Goal: Information Seeking & Learning: Learn about a topic

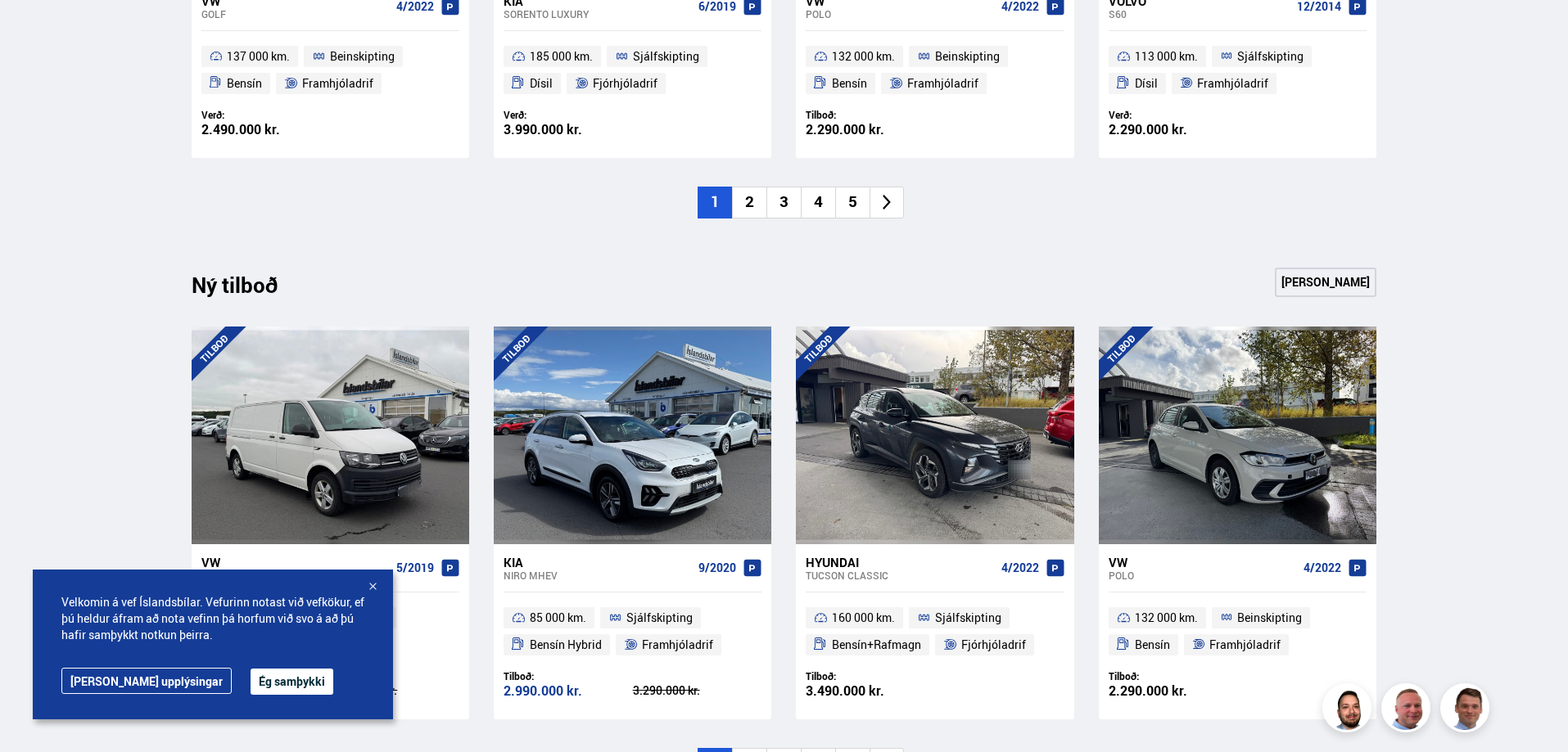
scroll to position [1392, 0]
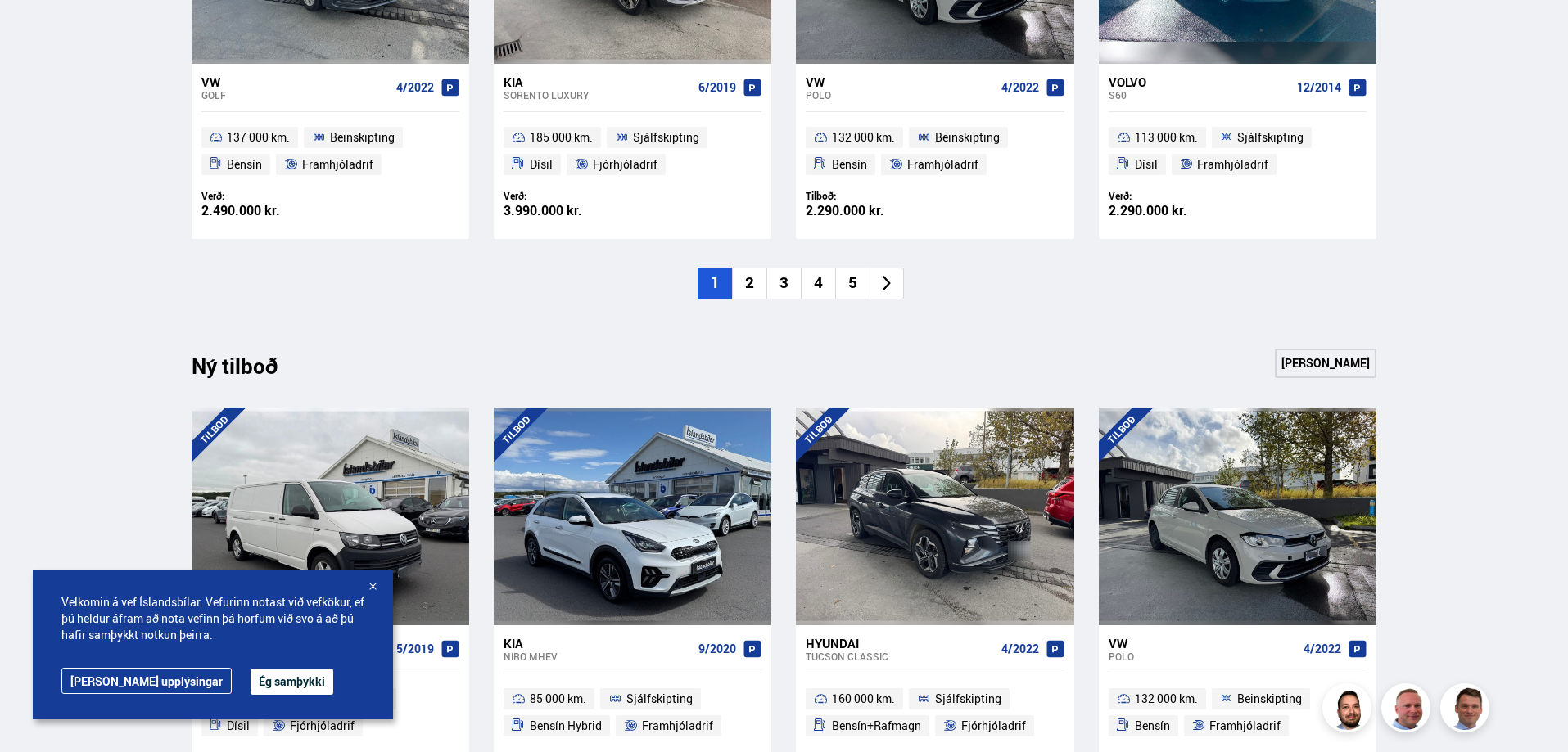
click at [890, 285] on icon at bounding box center [887, 284] width 19 height 19
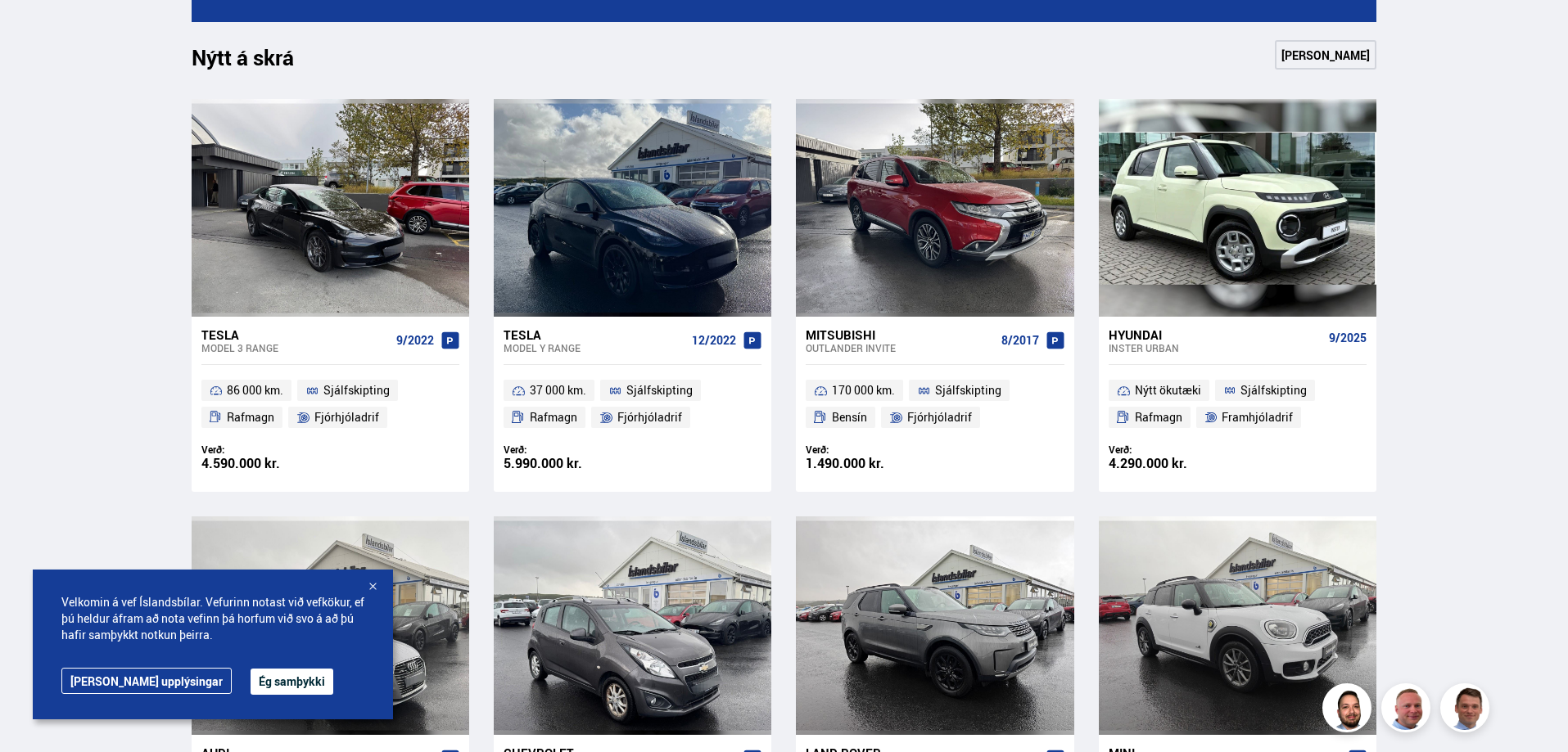
scroll to position [655, 0]
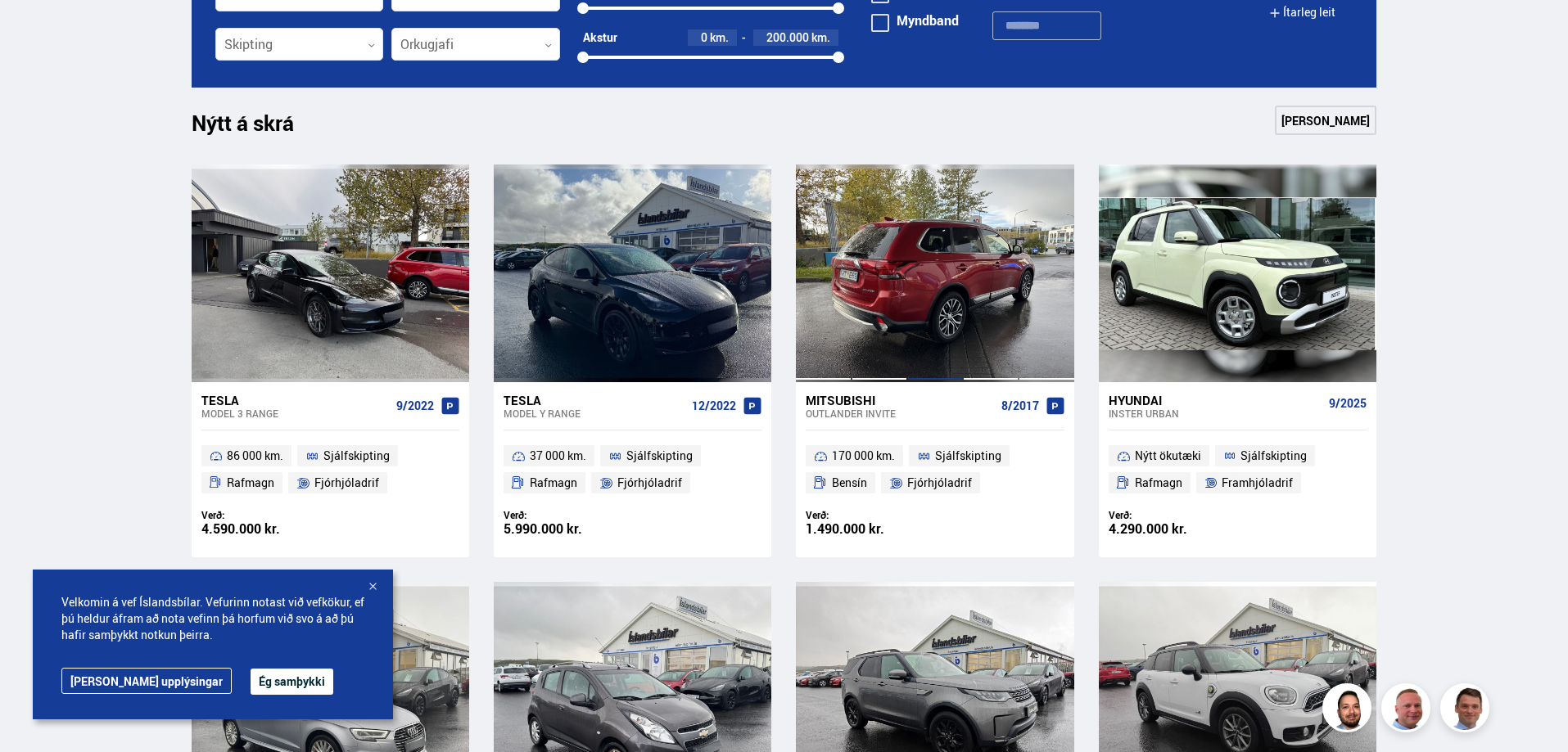
click at [922, 271] on div at bounding box center [935, 274] width 56 height 218
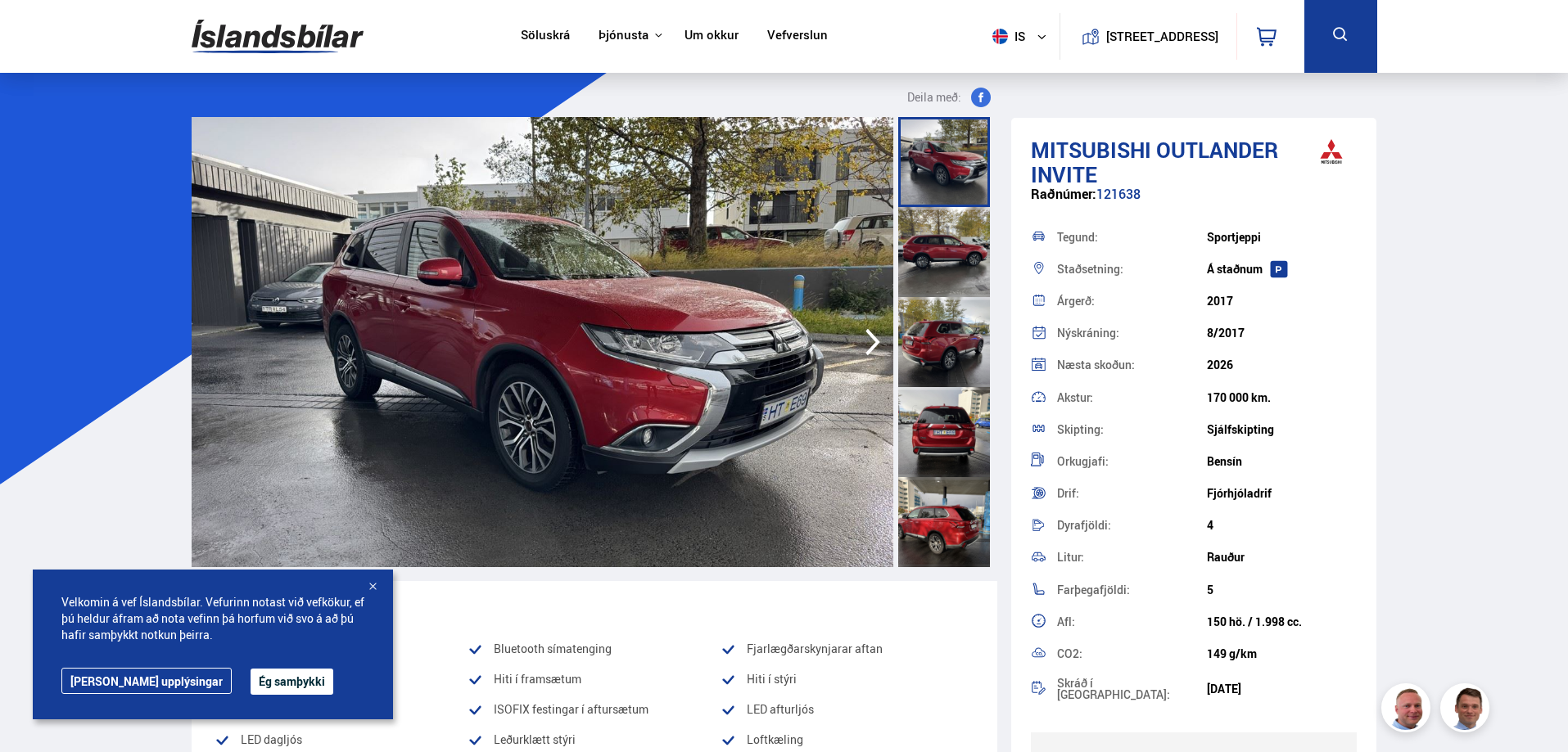
click at [870, 339] on icon "button" at bounding box center [873, 342] width 33 height 39
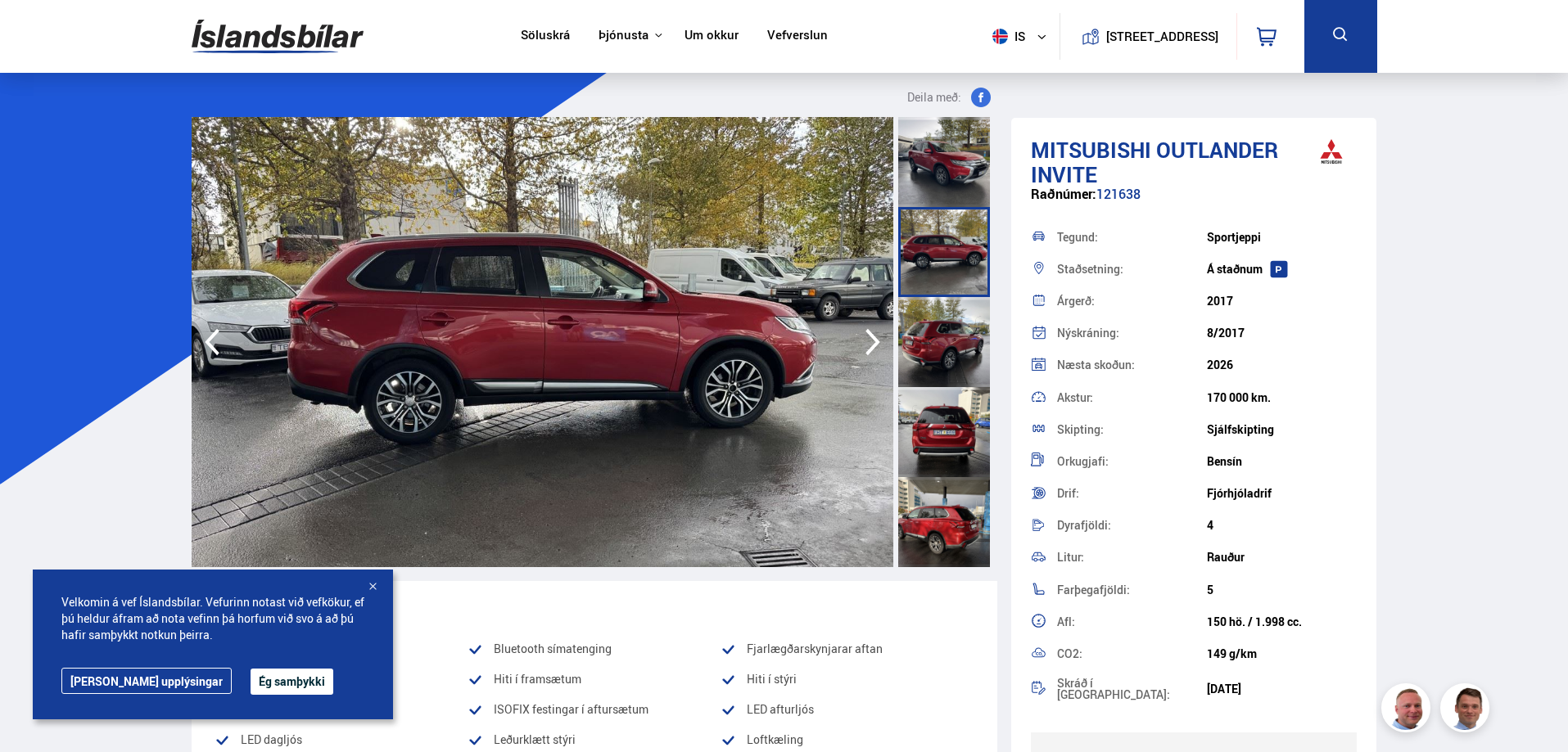
click at [870, 339] on icon "button" at bounding box center [873, 342] width 33 height 39
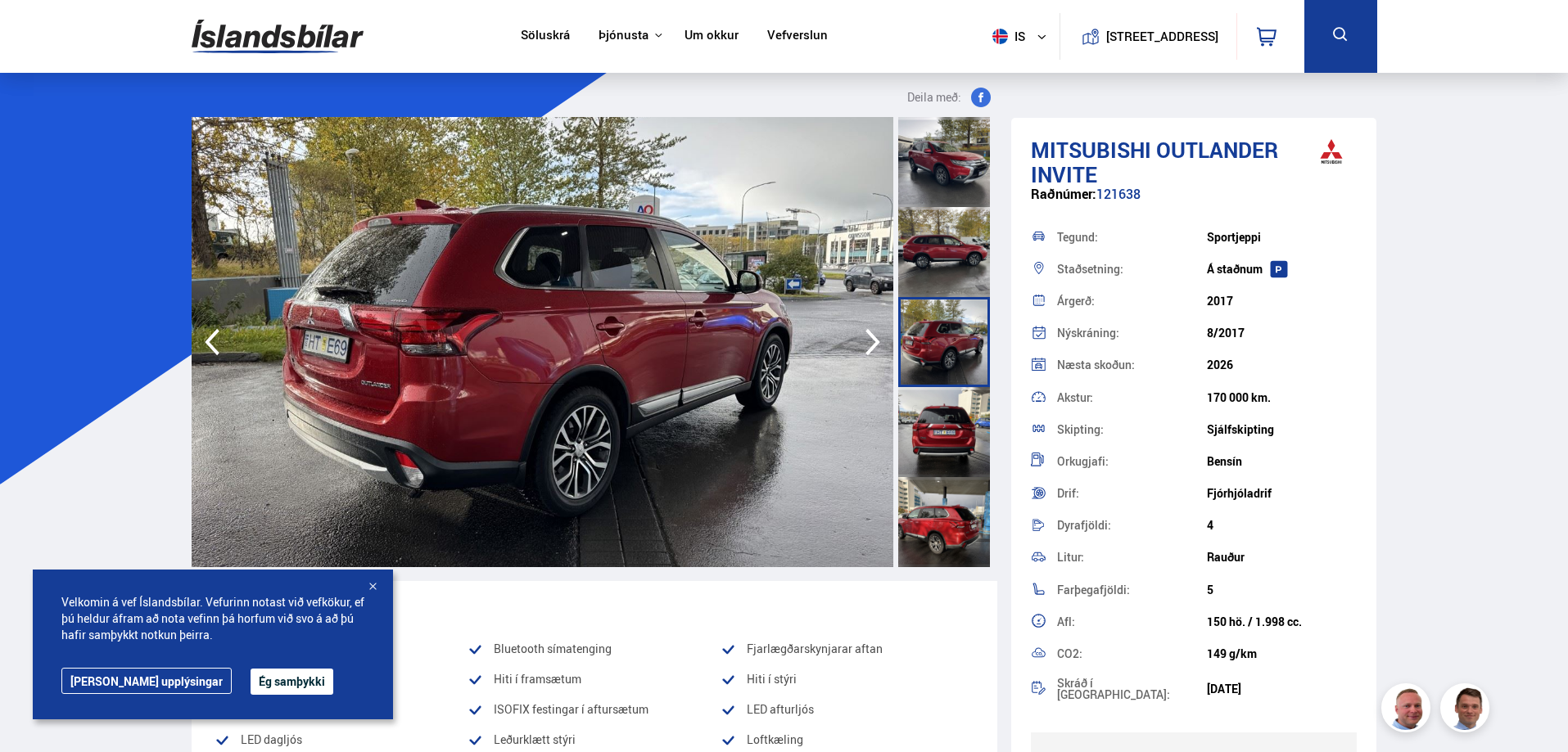
click at [870, 339] on icon "button" at bounding box center [873, 342] width 33 height 39
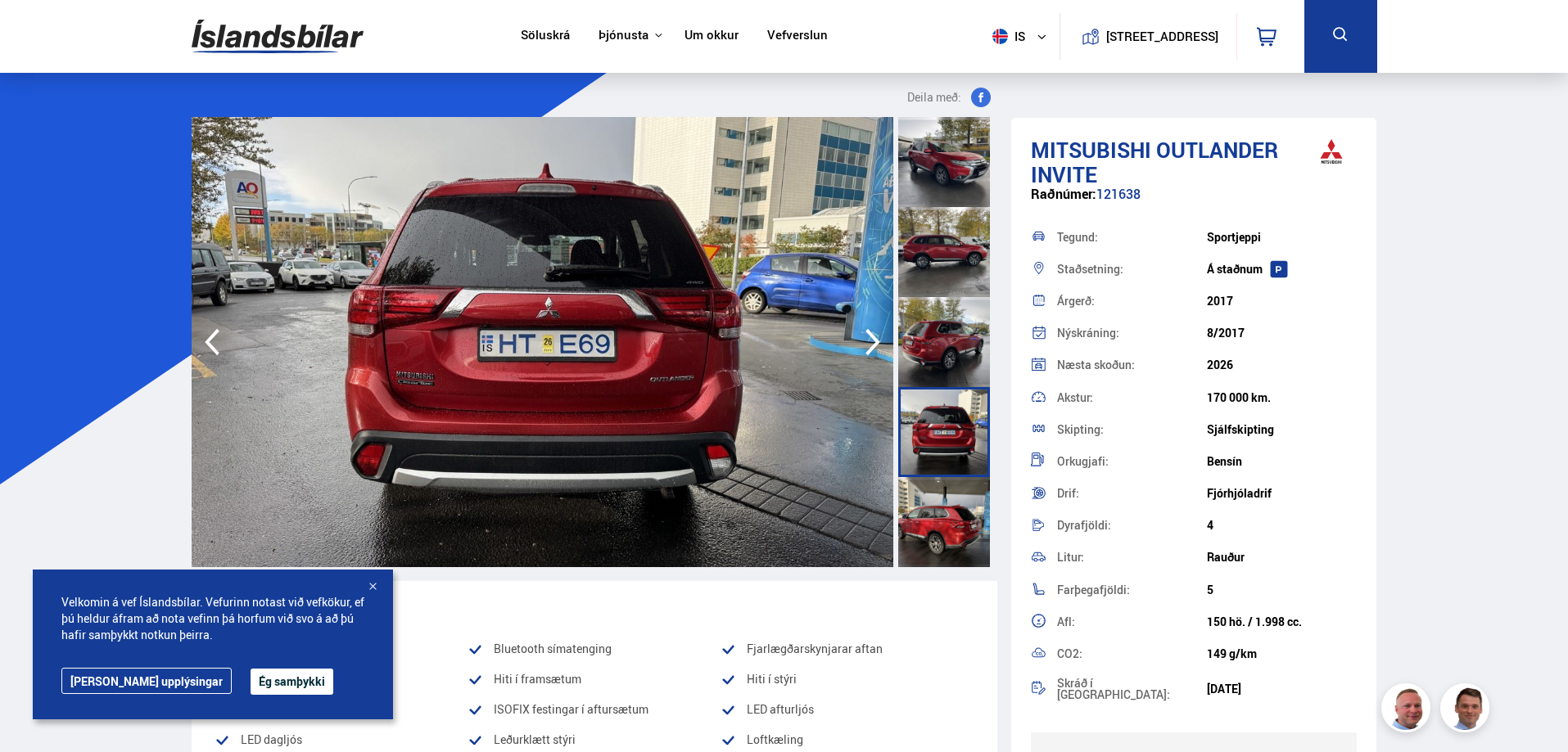
click at [870, 339] on icon "button" at bounding box center [873, 342] width 33 height 39
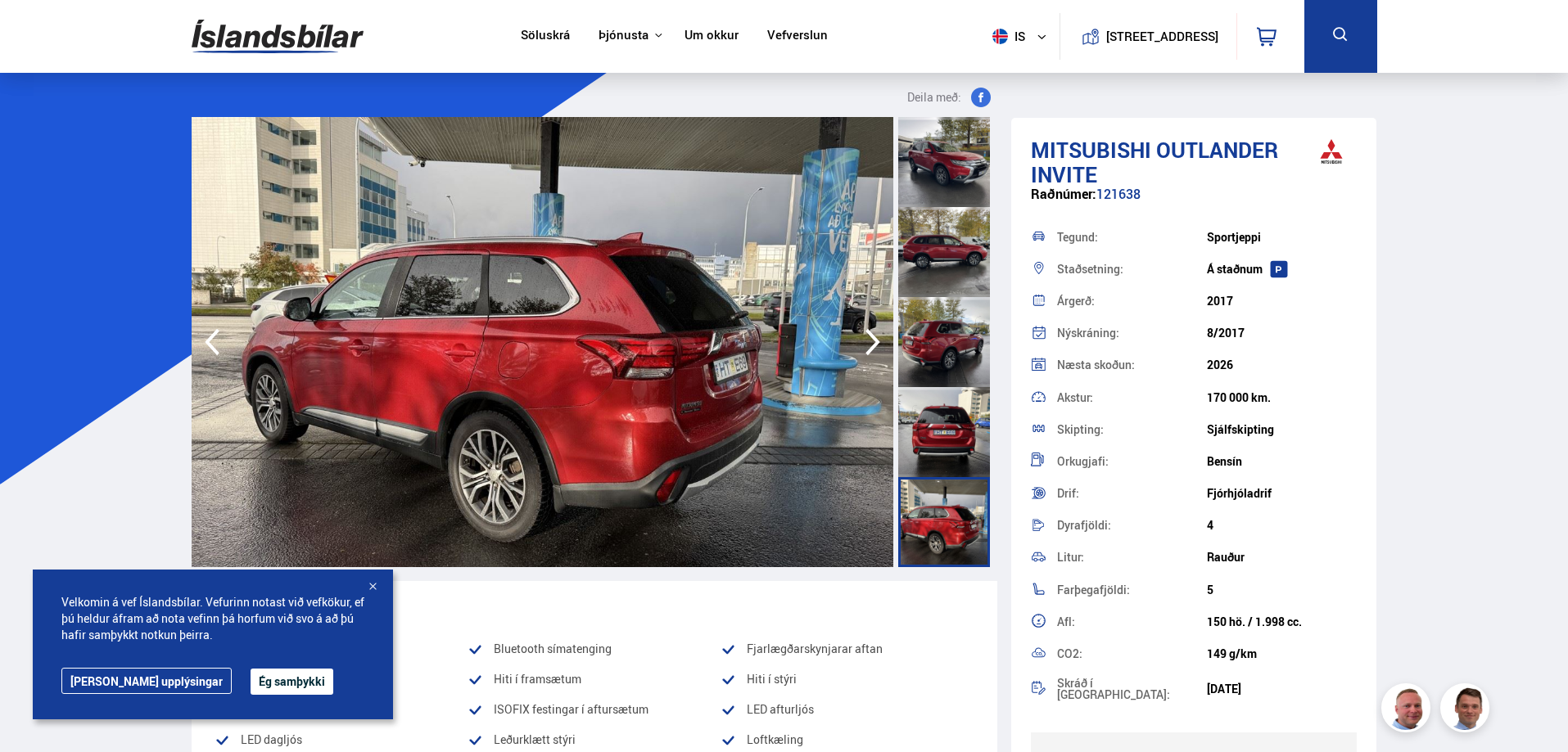
click at [870, 339] on icon "button" at bounding box center [873, 342] width 33 height 39
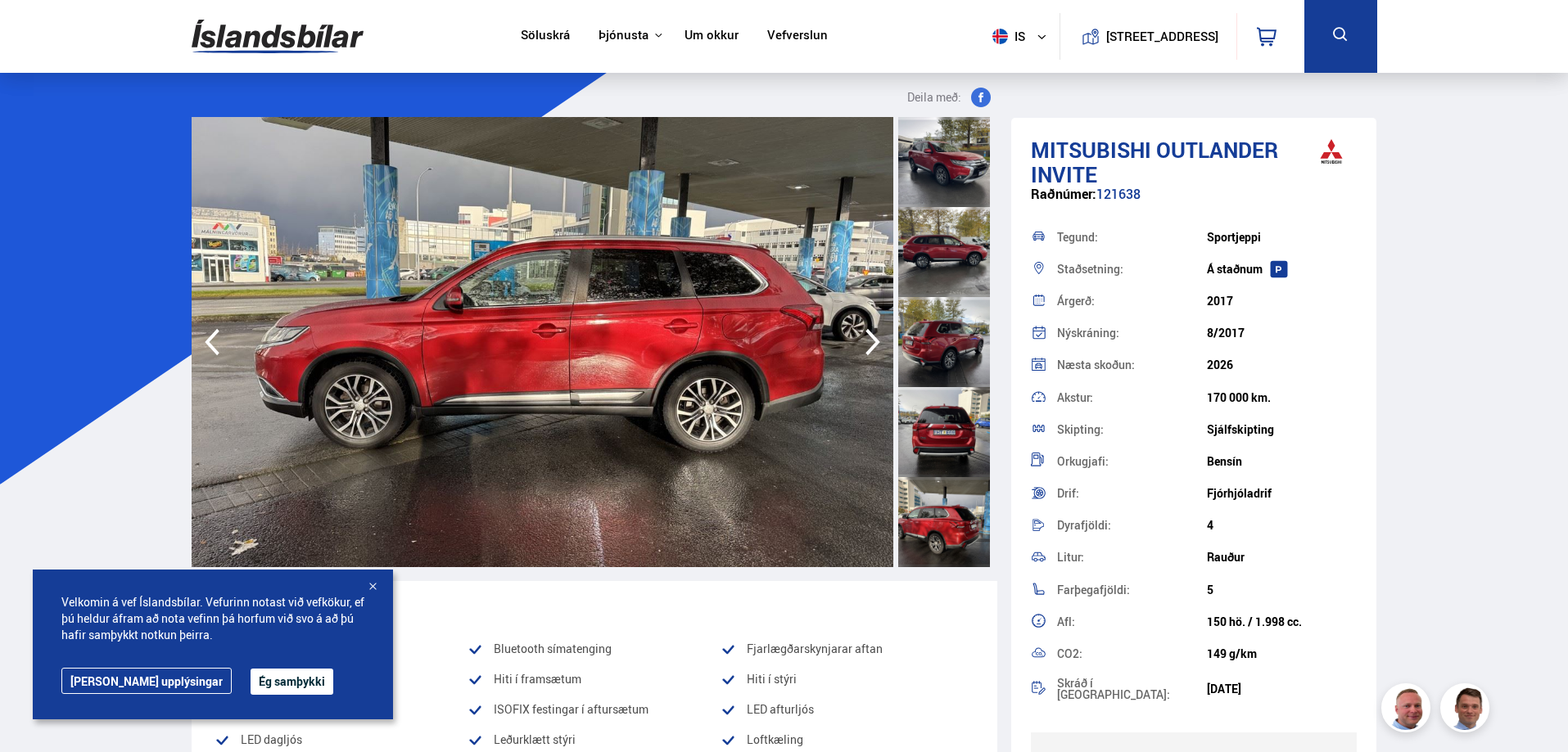
click at [870, 339] on icon "button" at bounding box center [873, 342] width 33 height 39
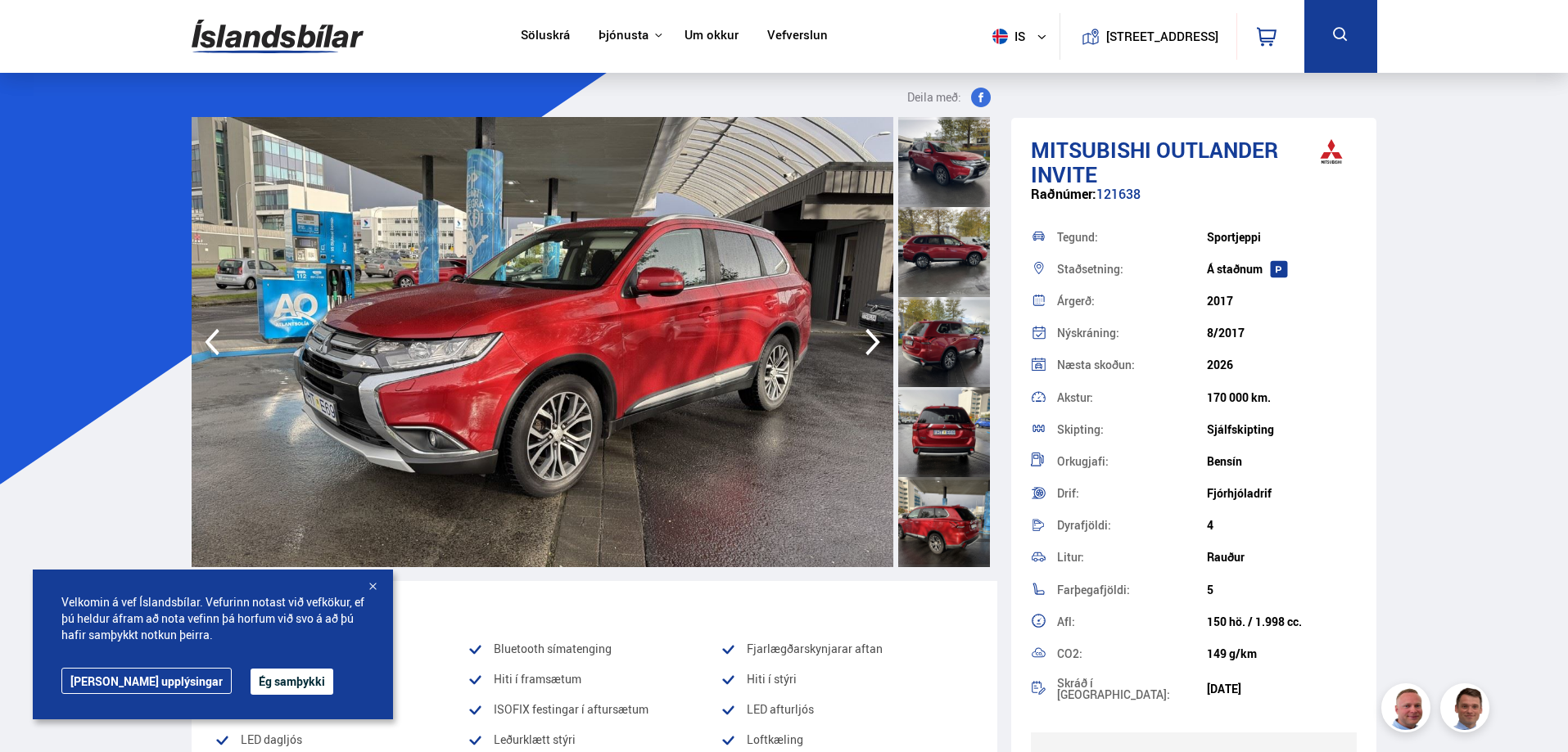
click at [870, 339] on icon "button" at bounding box center [873, 342] width 33 height 39
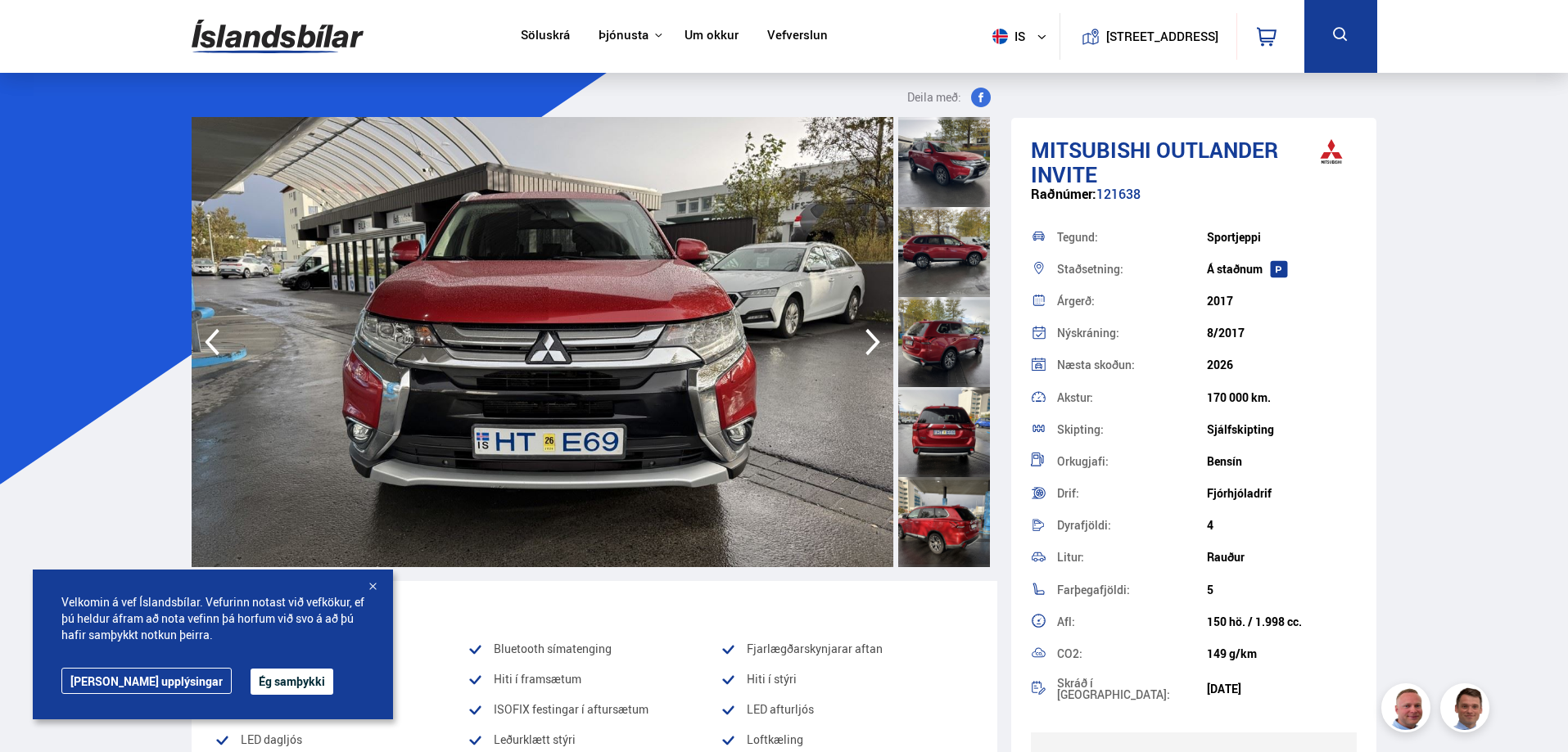
click at [870, 339] on icon "button" at bounding box center [873, 342] width 33 height 39
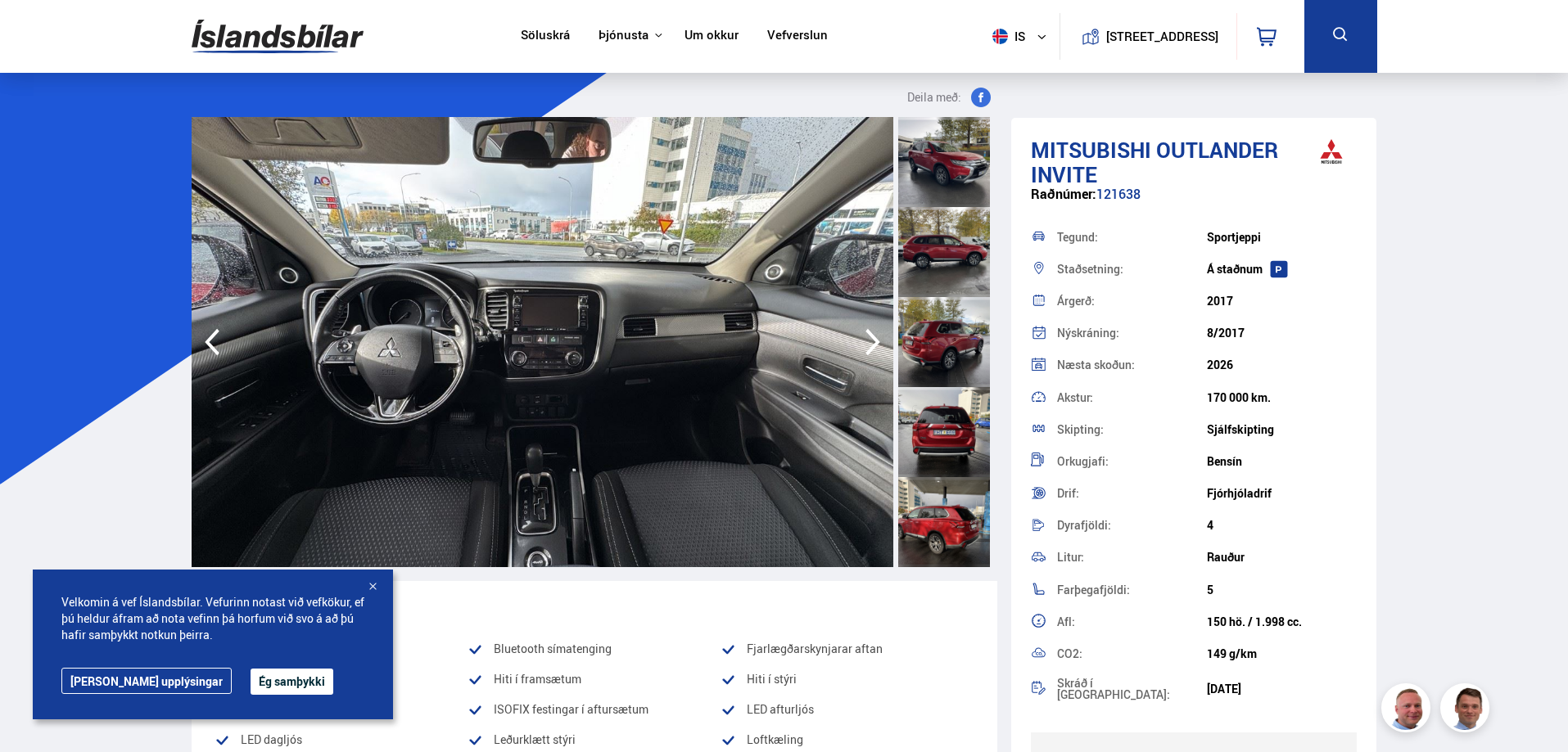
click at [870, 339] on icon "button" at bounding box center [873, 342] width 33 height 39
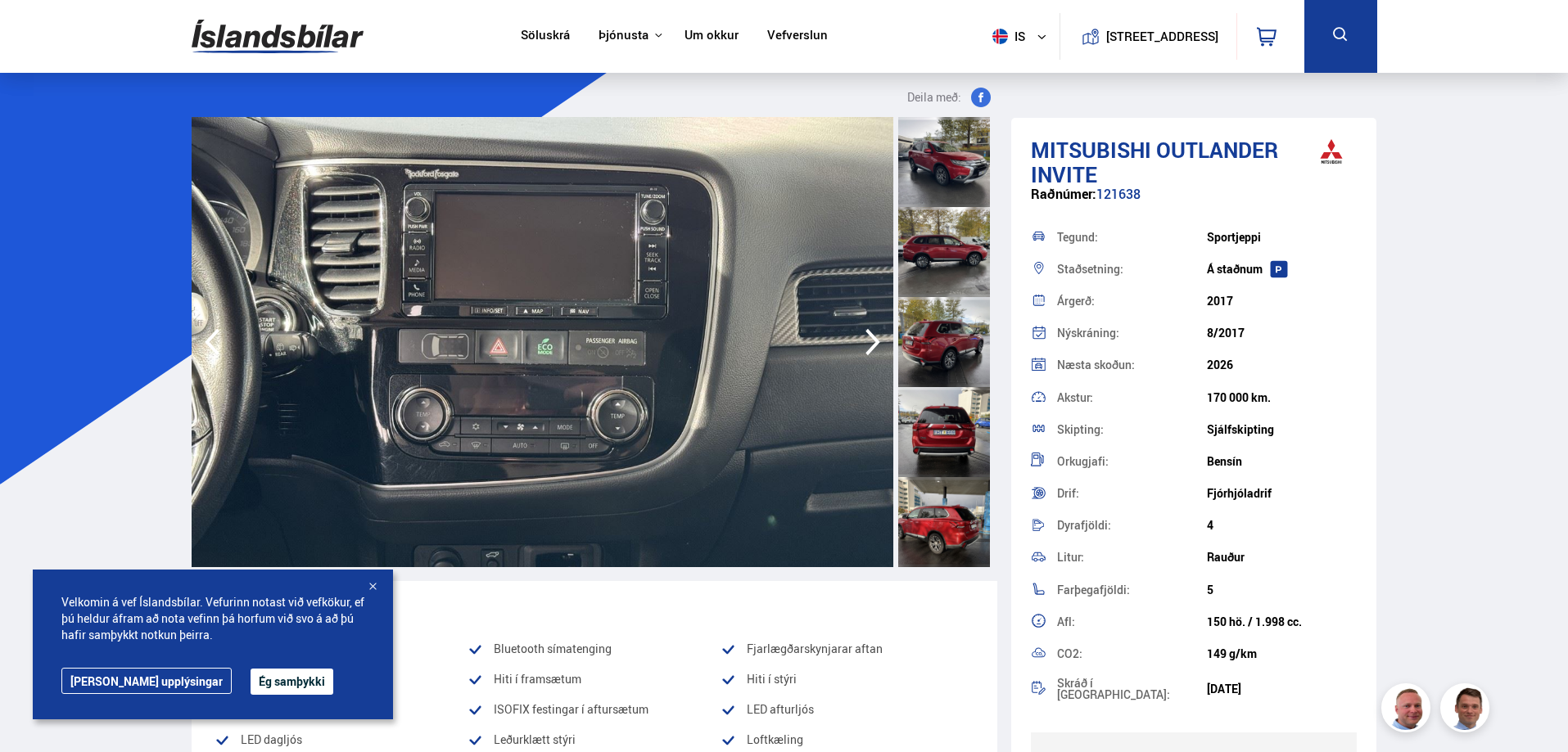
click at [870, 339] on icon "button" at bounding box center [873, 342] width 33 height 39
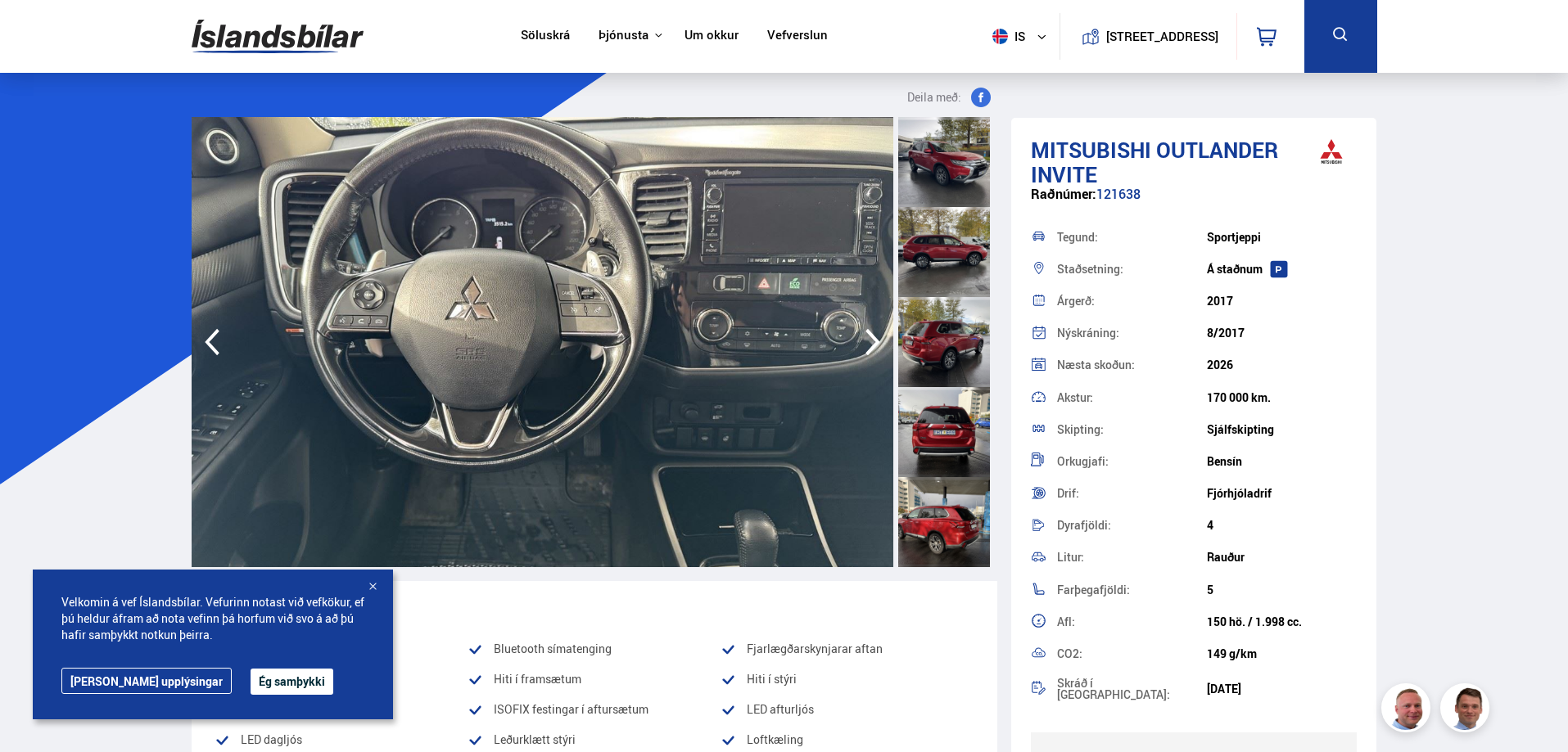
click at [870, 339] on icon "button" at bounding box center [873, 342] width 33 height 39
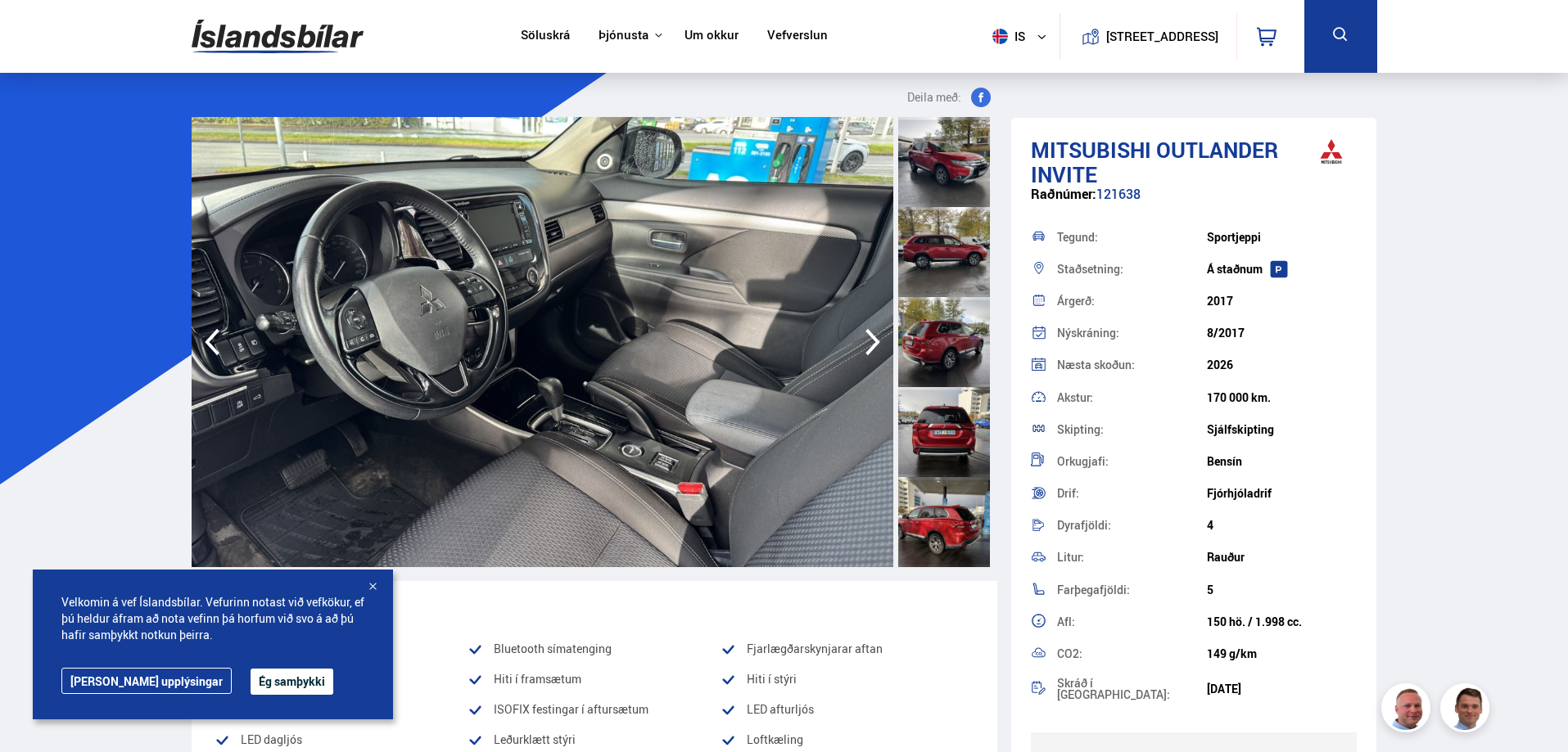
click at [870, 339] on icon "button" at bounding box center [873, 342] width 33 height 39
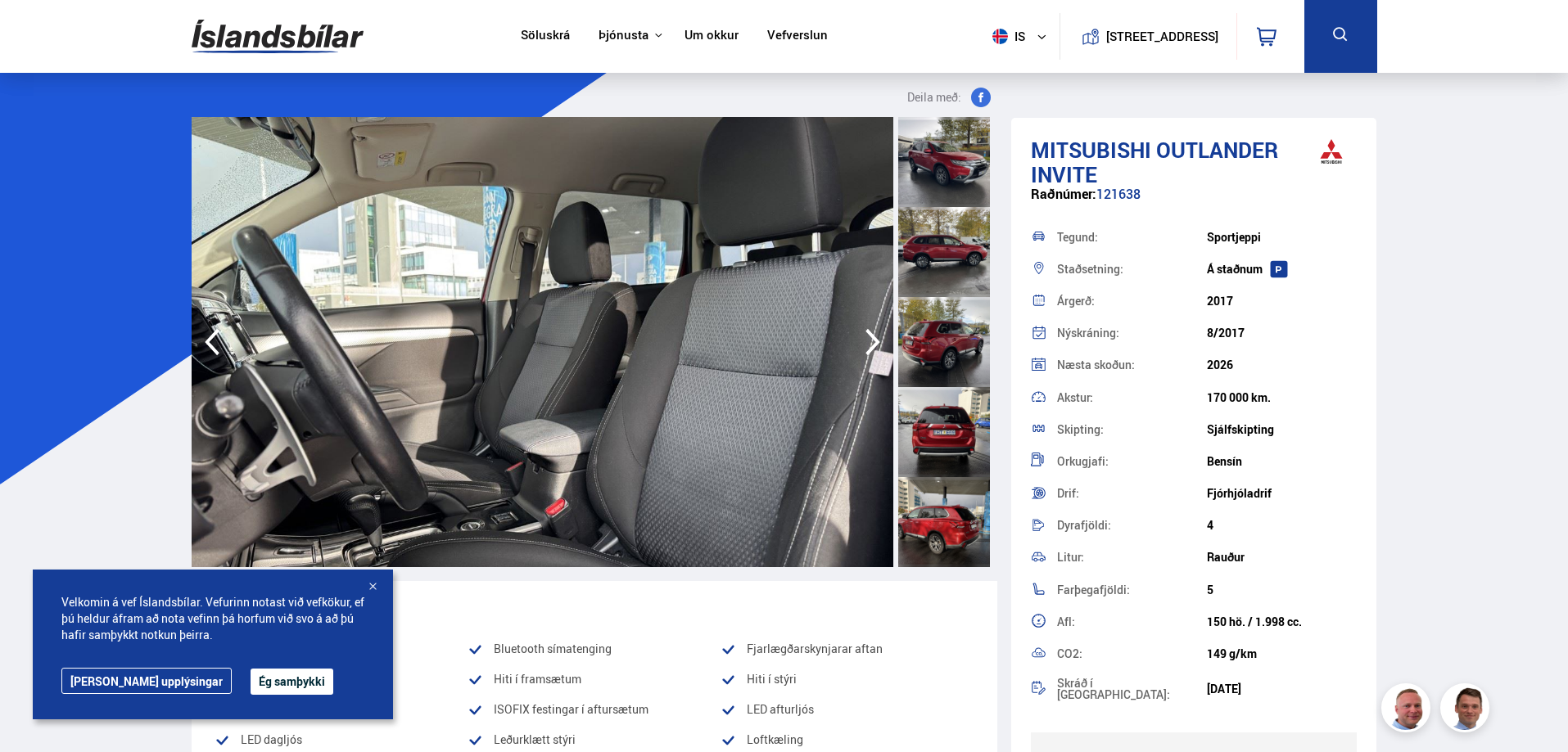
click at [870, 339] on icon "button" at bounding box center [873, 342] width 33 height 39
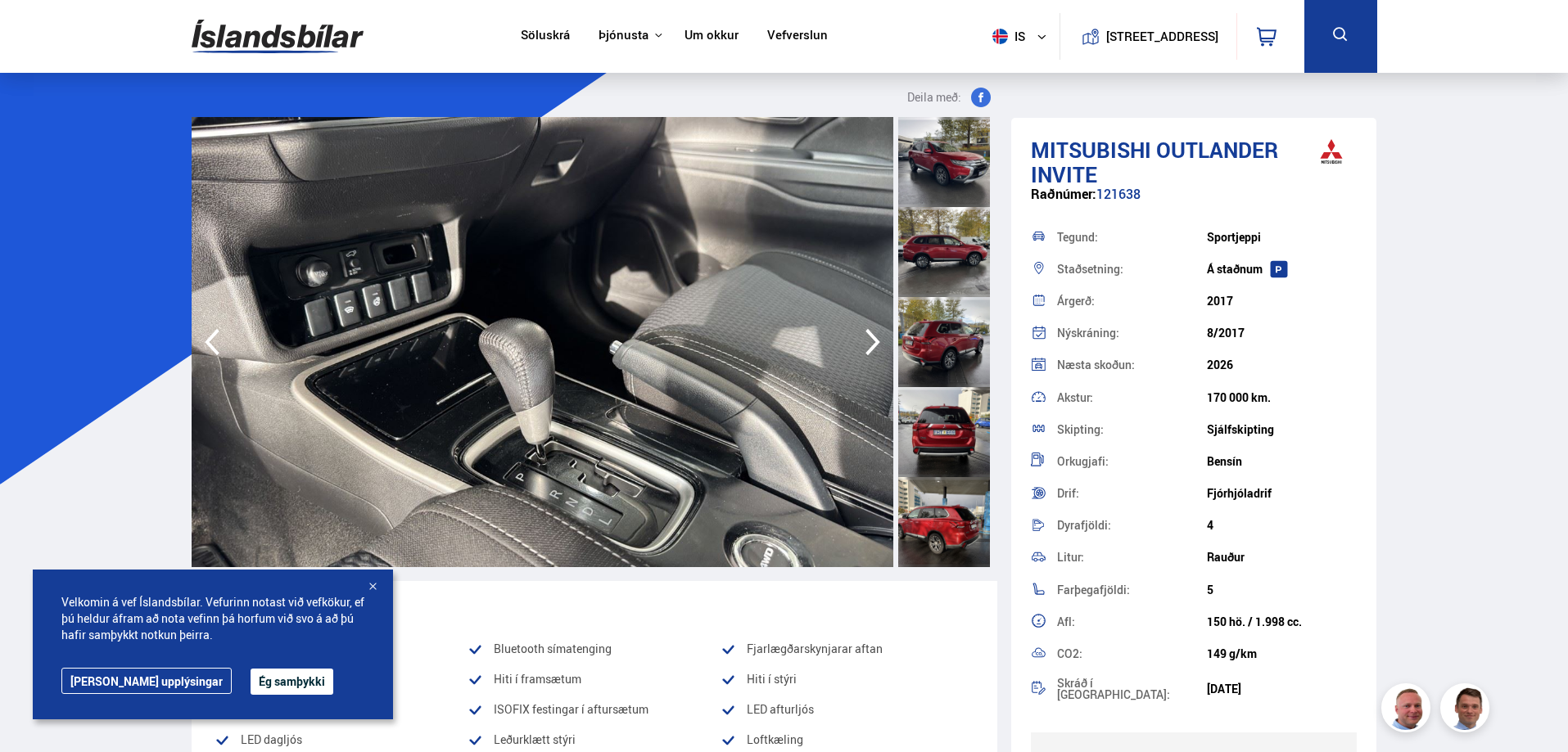
click at [870, 339] on icon "button" at bounding box center [873, 342] width 33 height 39
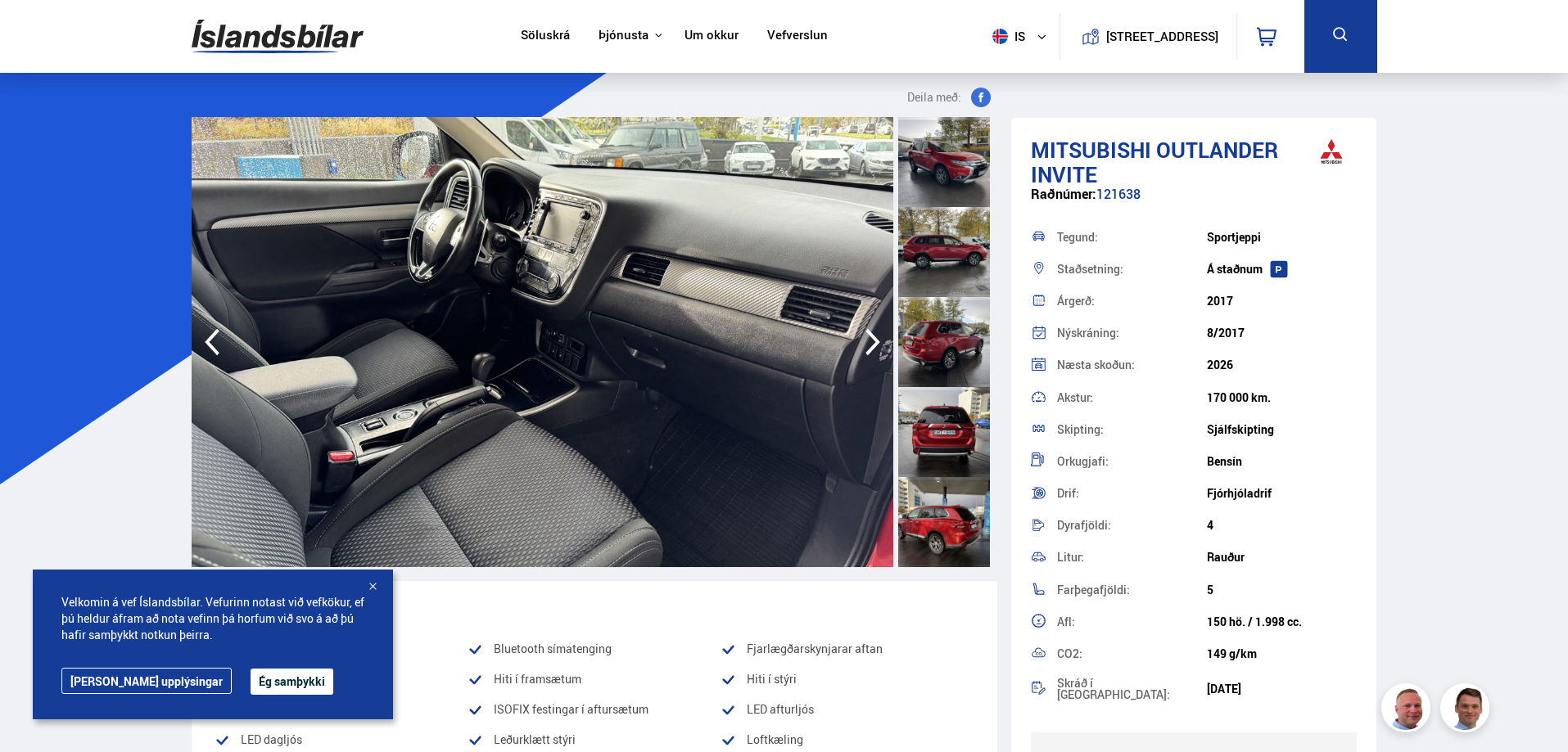
click at [870, 339] on icon "button" at bounding box center [873, 342] width 33 height 39
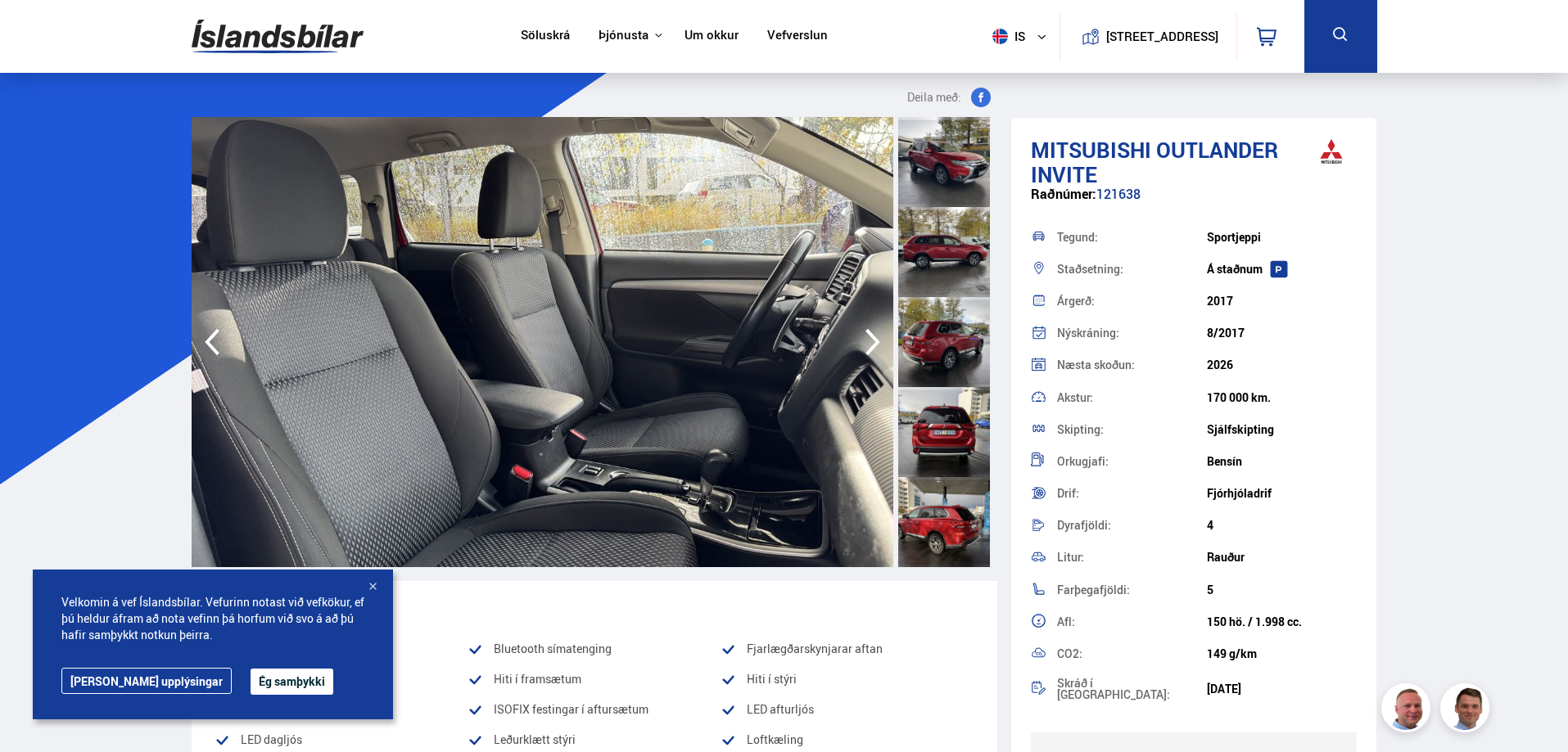
click at [871, 339] on icon "button" at bounding box center [873, 342] width 33 height 39
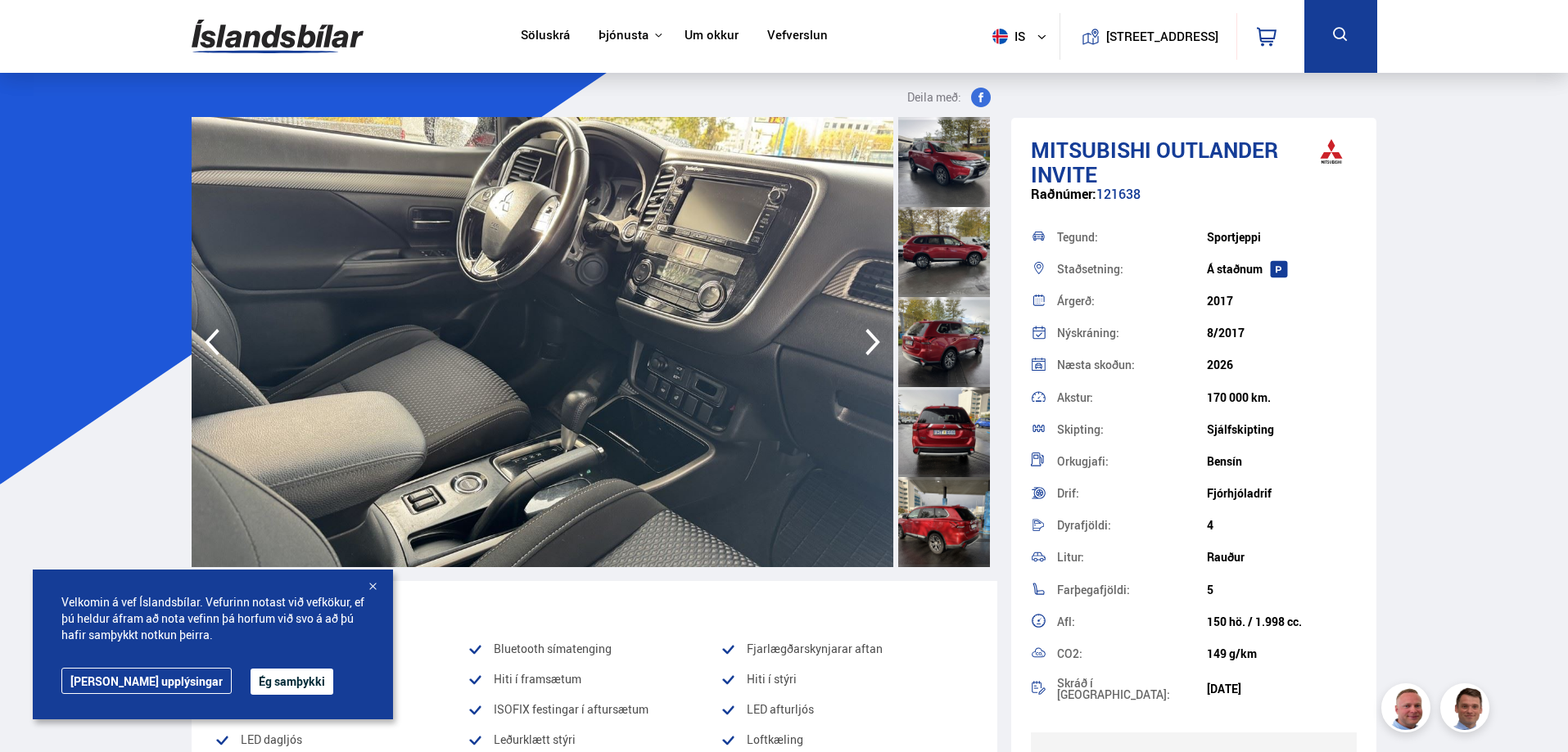
click at [871, 339] on icon "button" at bounding box center [873, 342] width 33 height 39
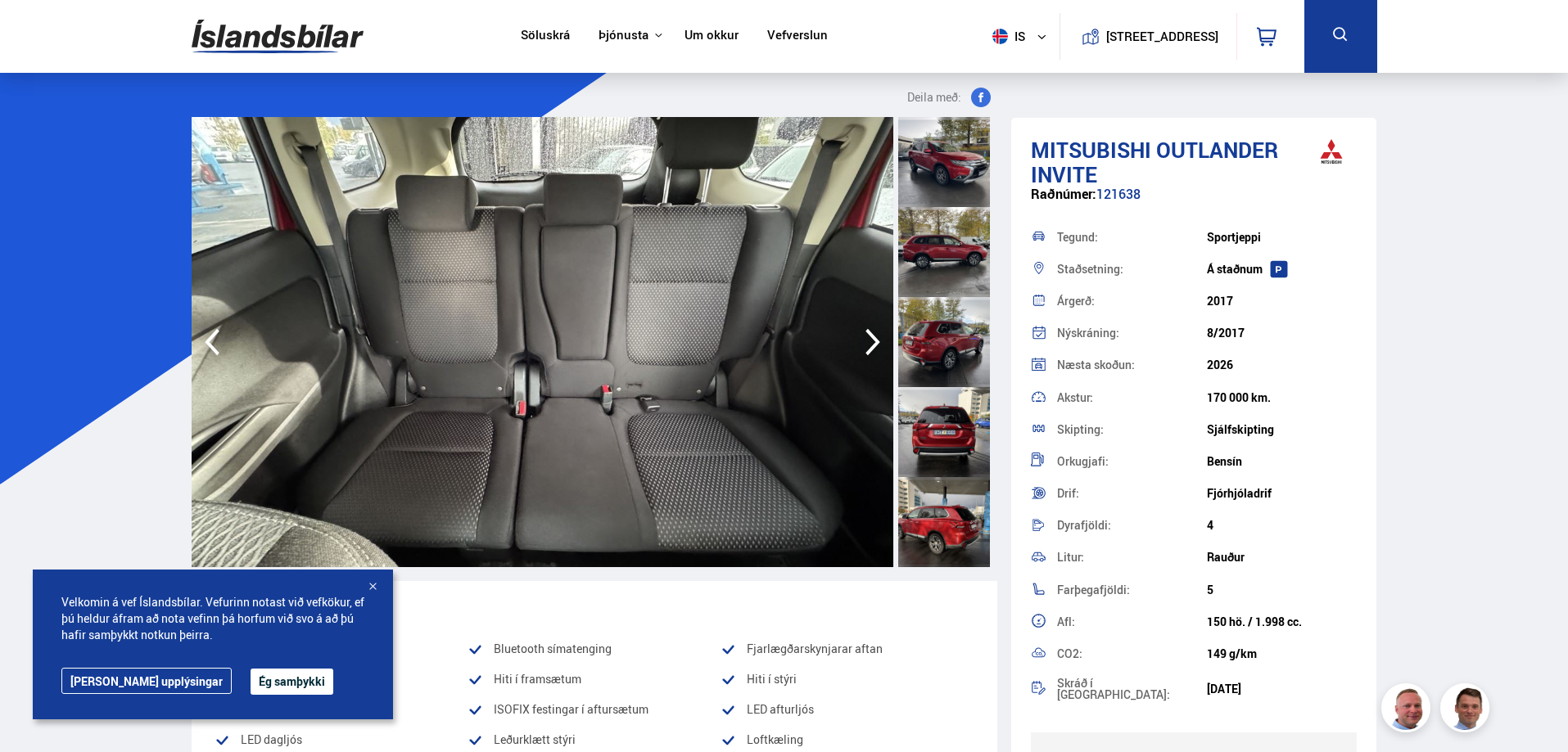
click at [871, 339] on icon "button" at bounding box center [873, 342] width 33 height 39
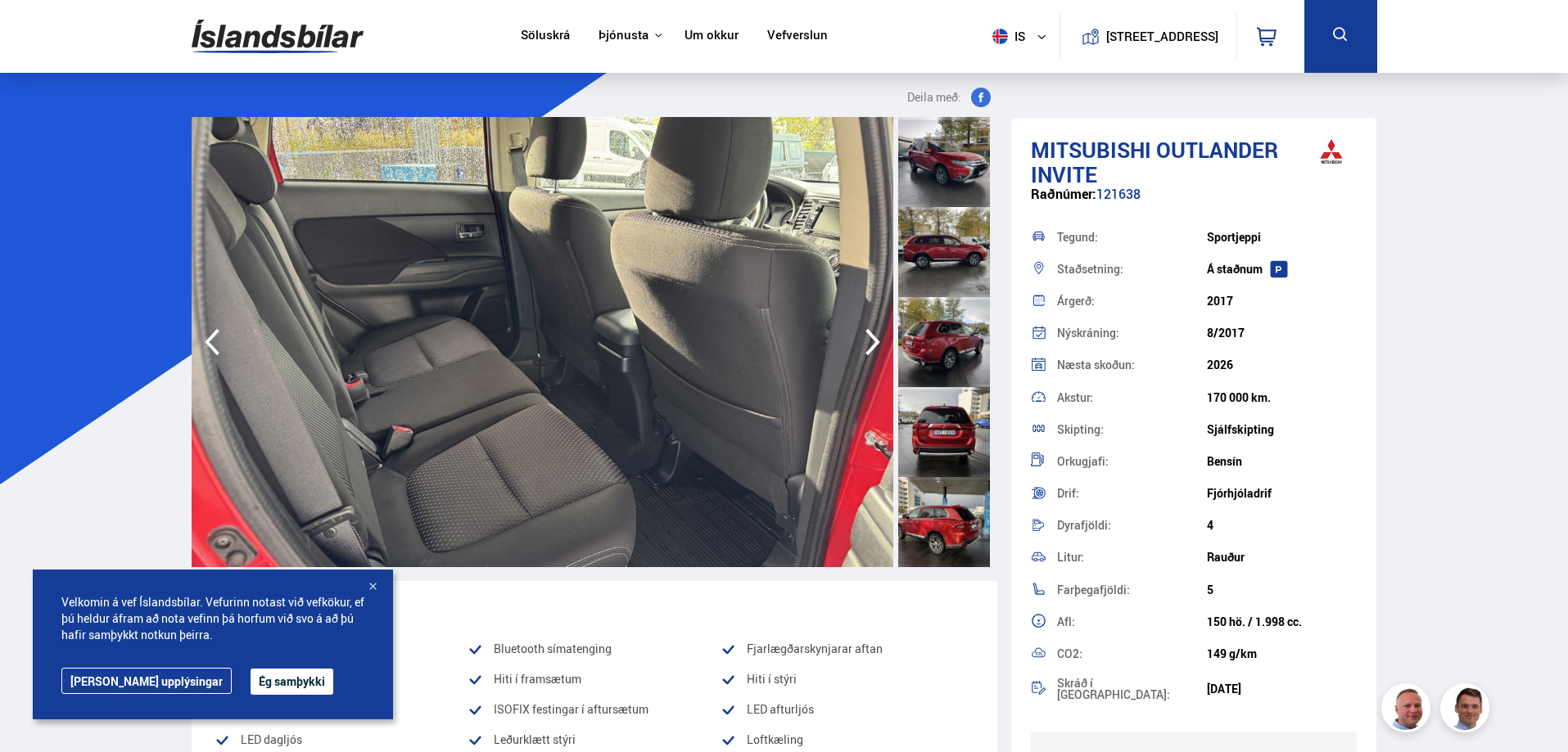
click at [871, 339] on icon "button" at bounding box center [873, 342] width 33 height 39
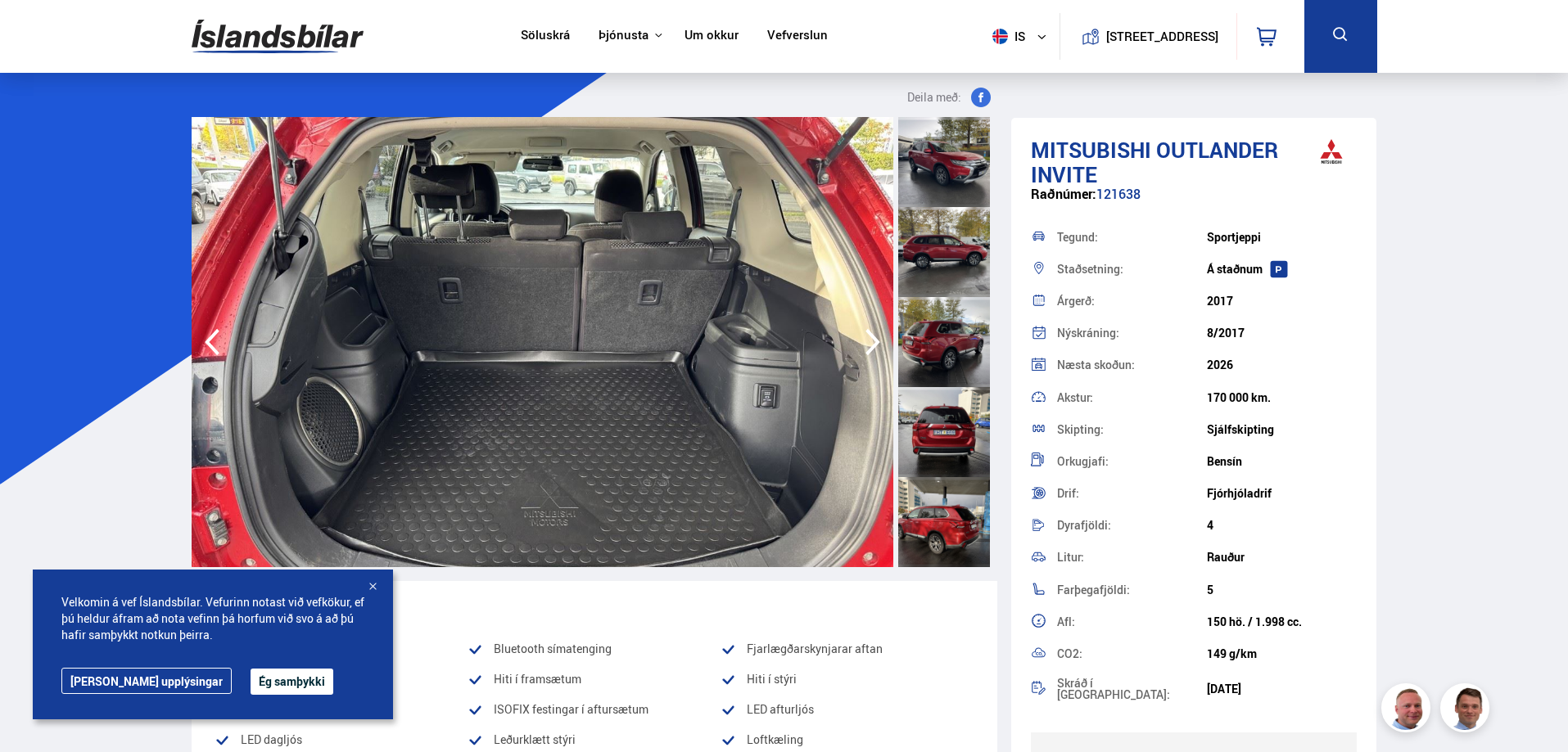
click at [871, 339] on icon "button" at bounding box center [873, 342] width 33 height 39
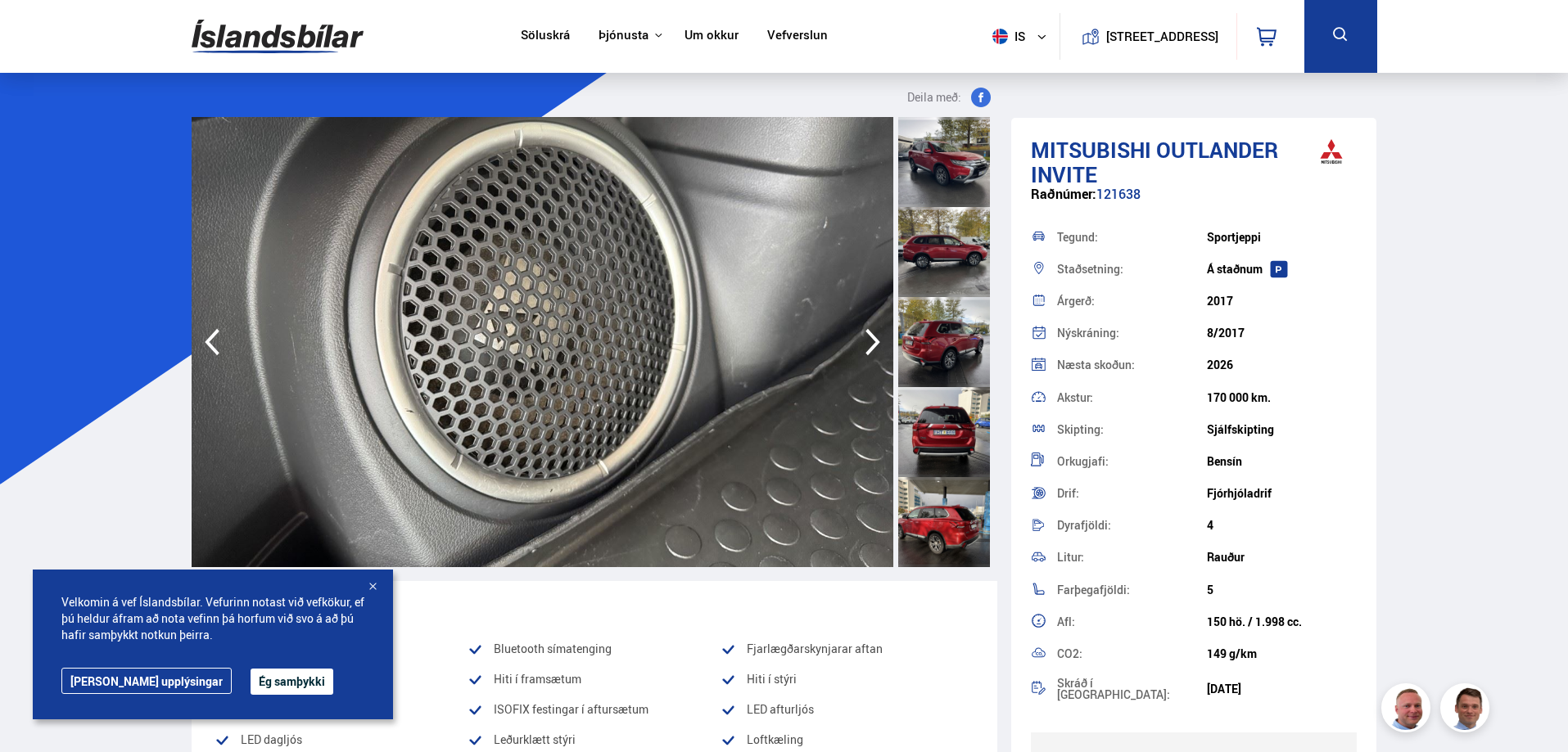
click at [871, 339] on icon "button" at bounding box center [873, 342] width 33 height 39
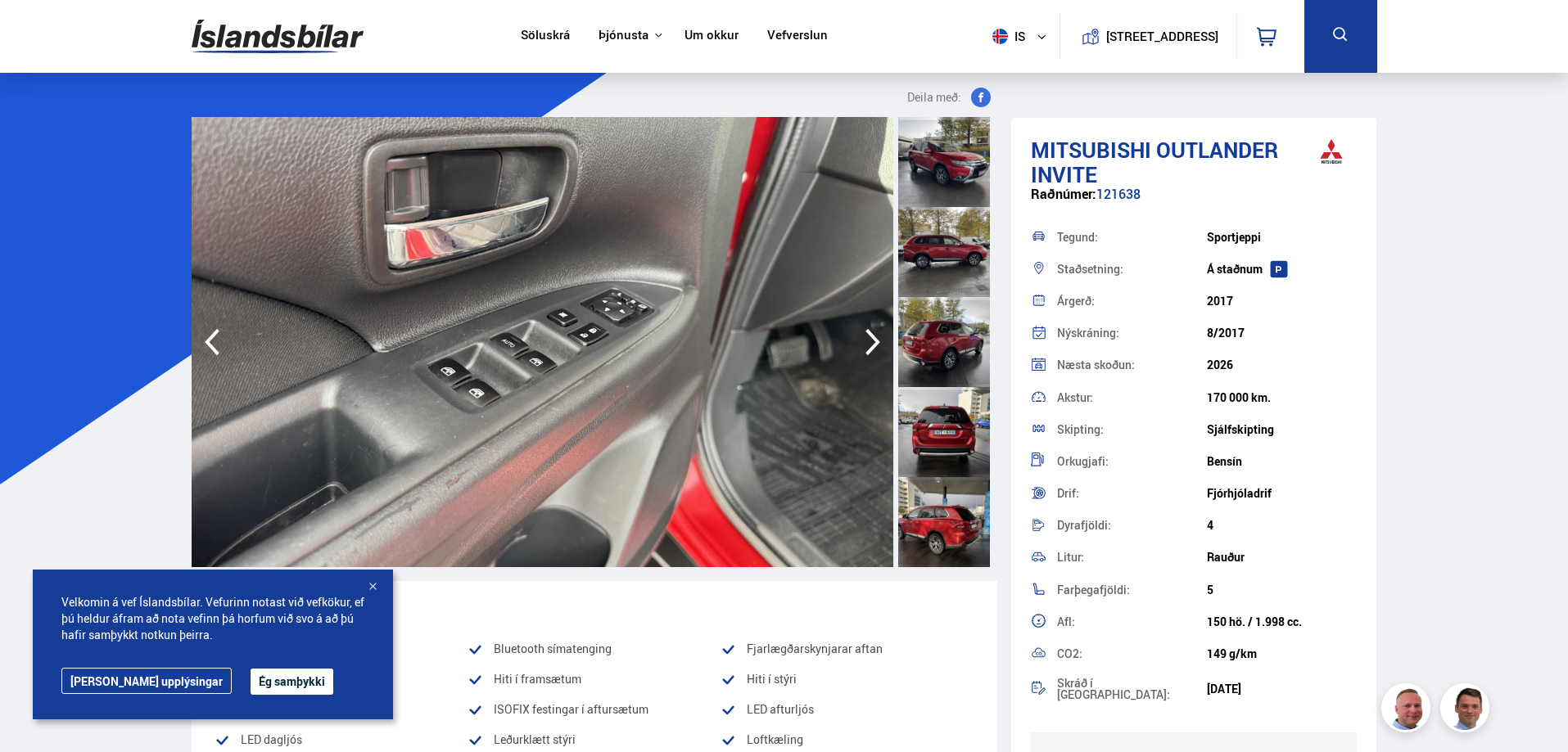
click at [871, 339] on icon "button" at bounding box center [873, 342] width 33 height 39
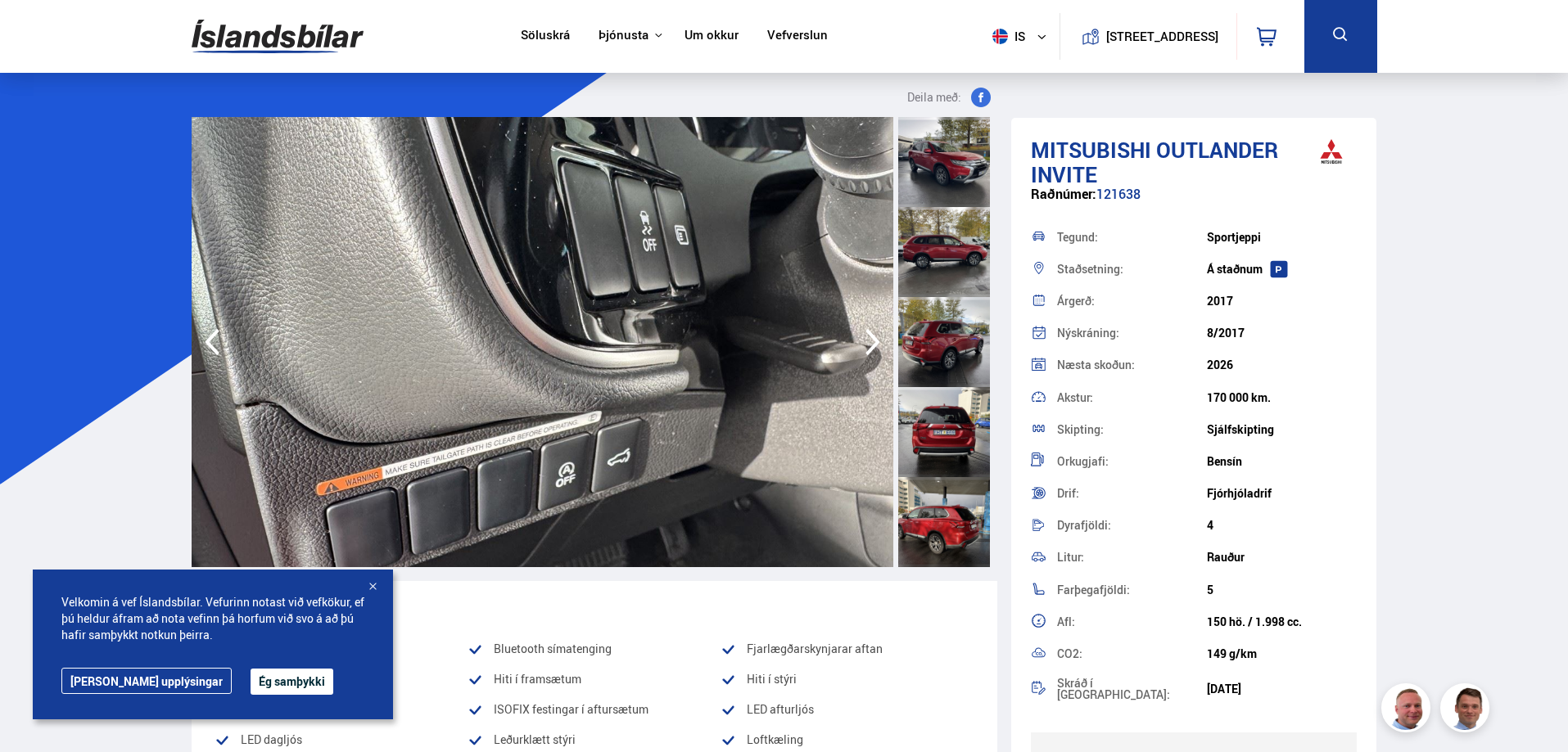
click at [871, 339] on icon "button" at bounding box center [873, 342] width 33 height 39
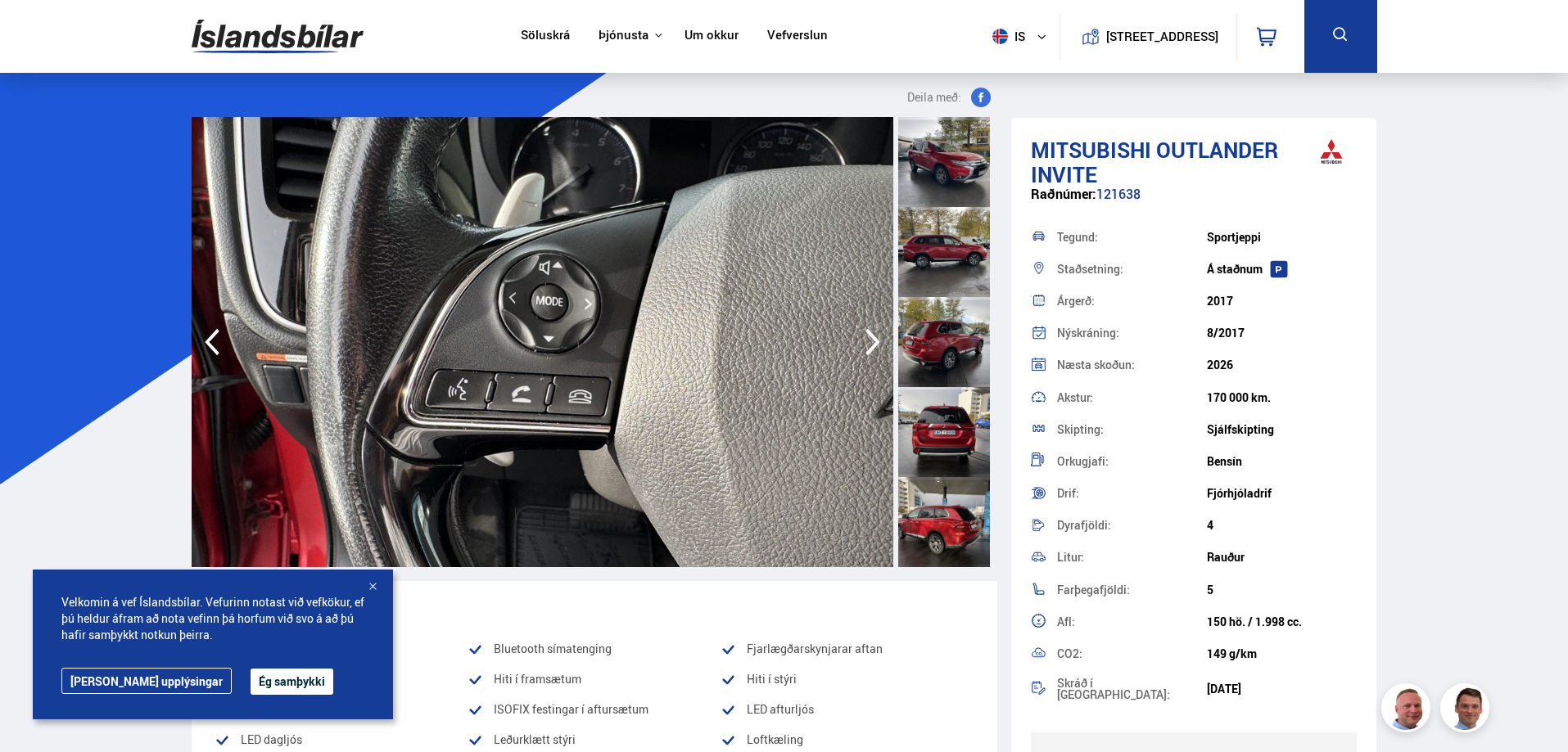
click at [872, 339] on icon "button" at bounding box center [873, 342] width 33 height 39
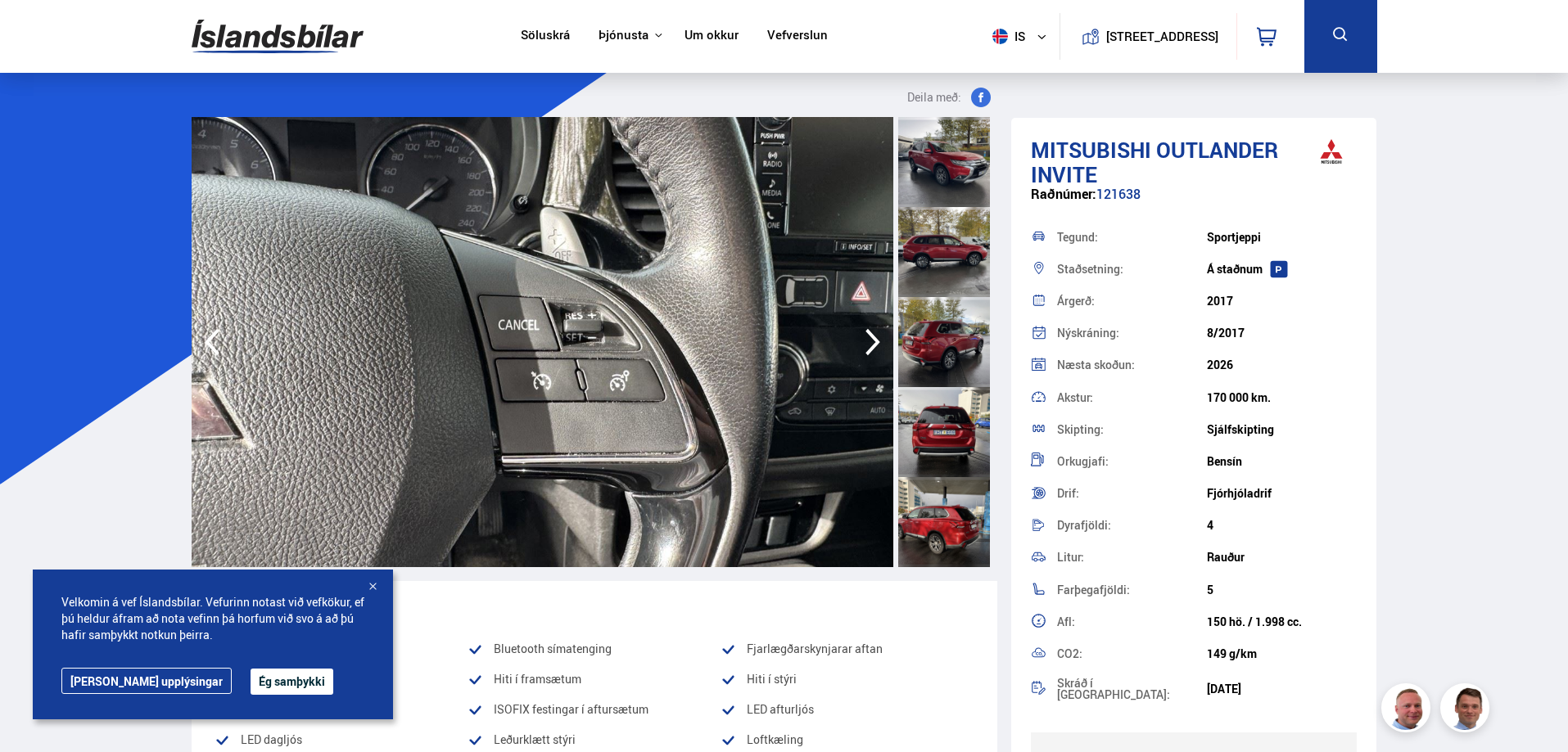
click at [872, 339] on icon "button" at bounding box center [873, 342] width 33 height 39
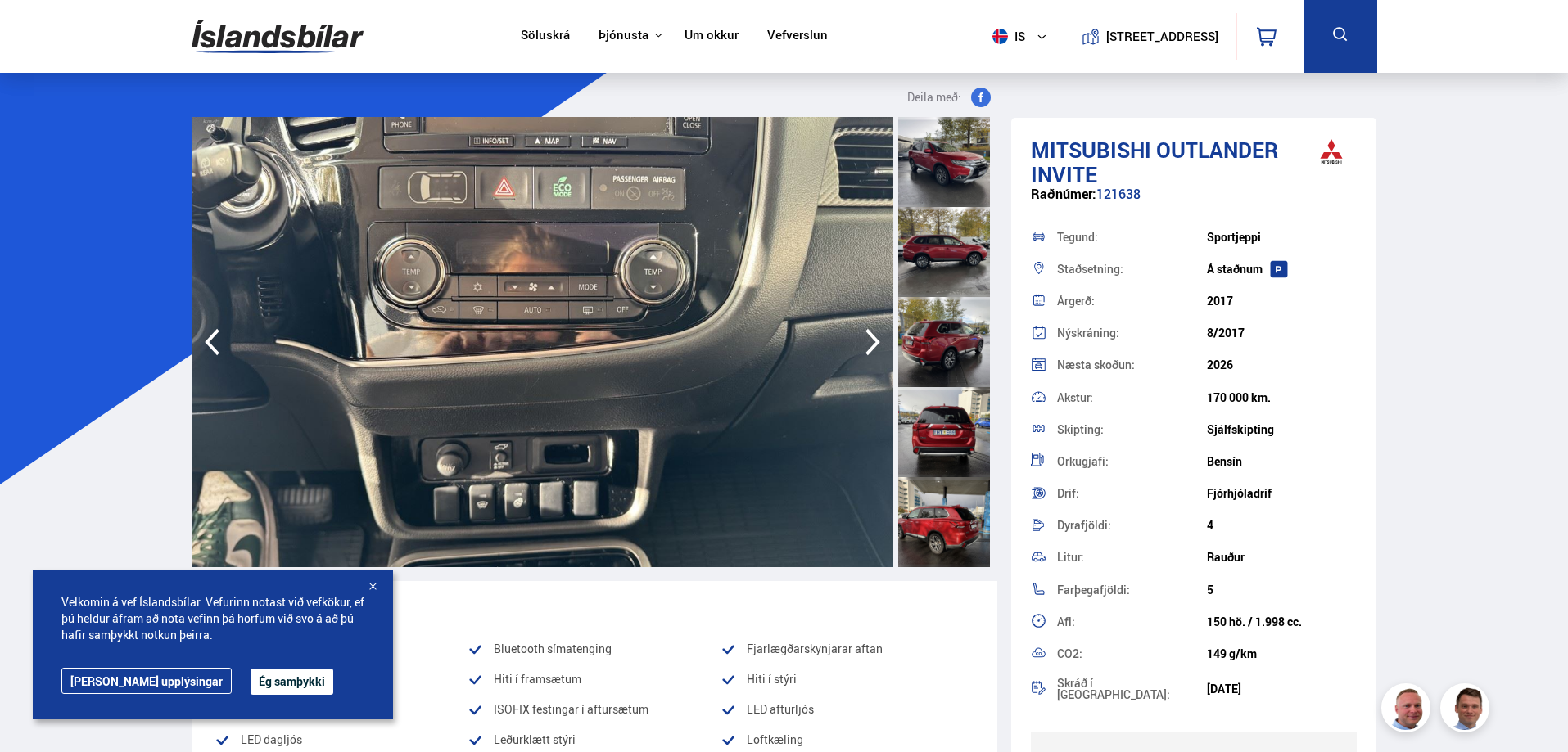
click at [872, 339] on icon "button" at bounding box center [873, 342] width 33 height 39
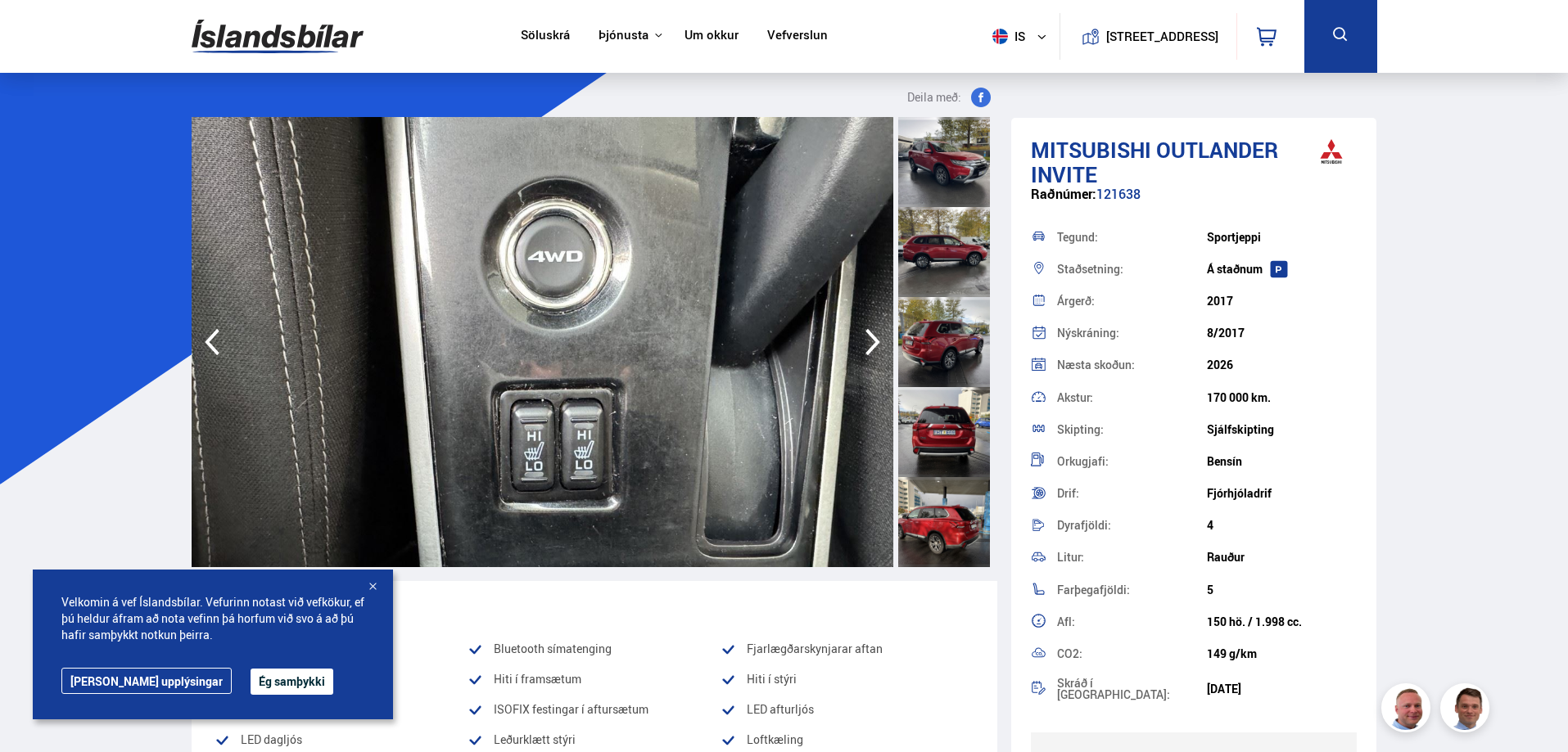
click at [872, 339] on icon "button" at bounding box center [873, 342] width 33 height 39
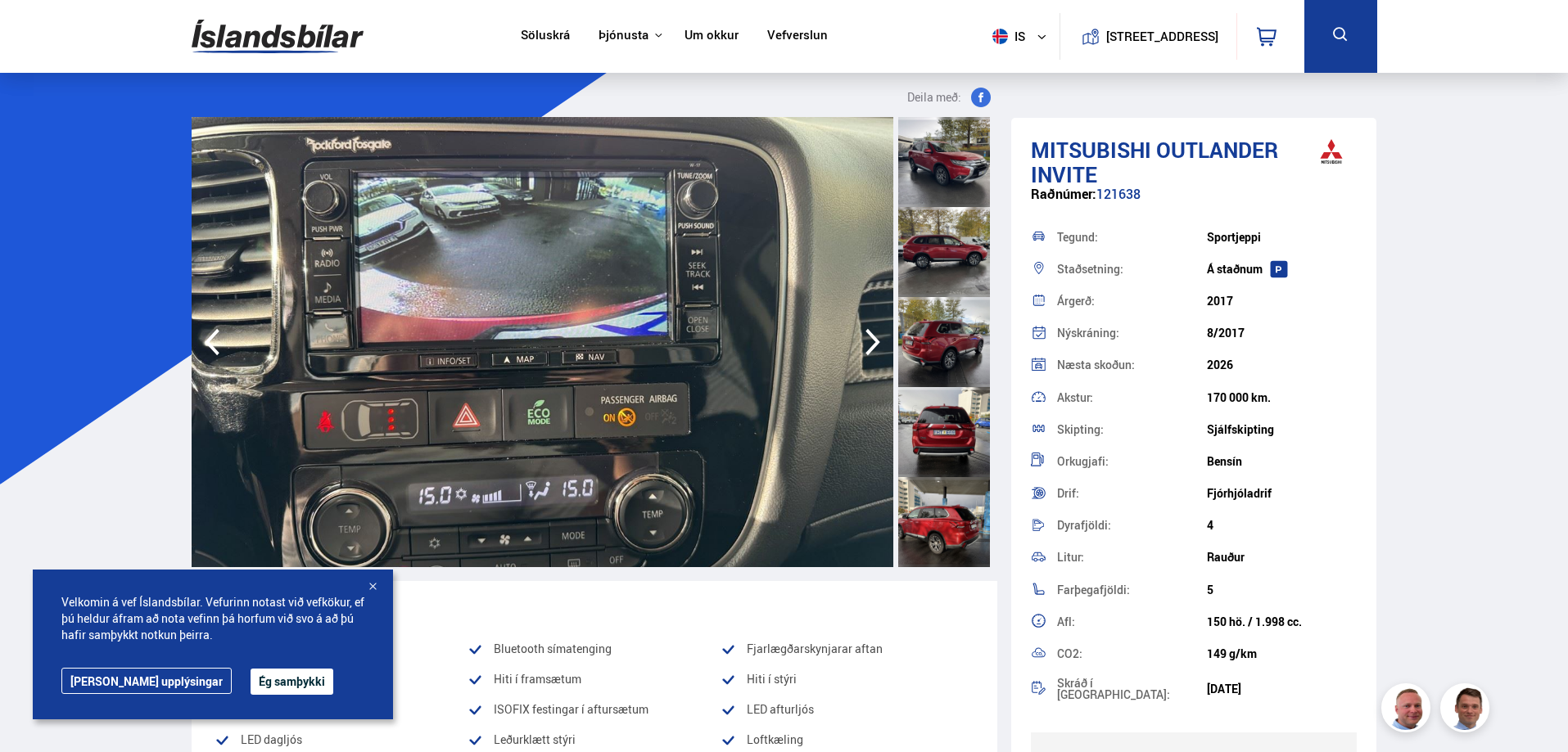
click at [213, 352] on icon "button" at bounding box center [213, 342] width 33 height 39
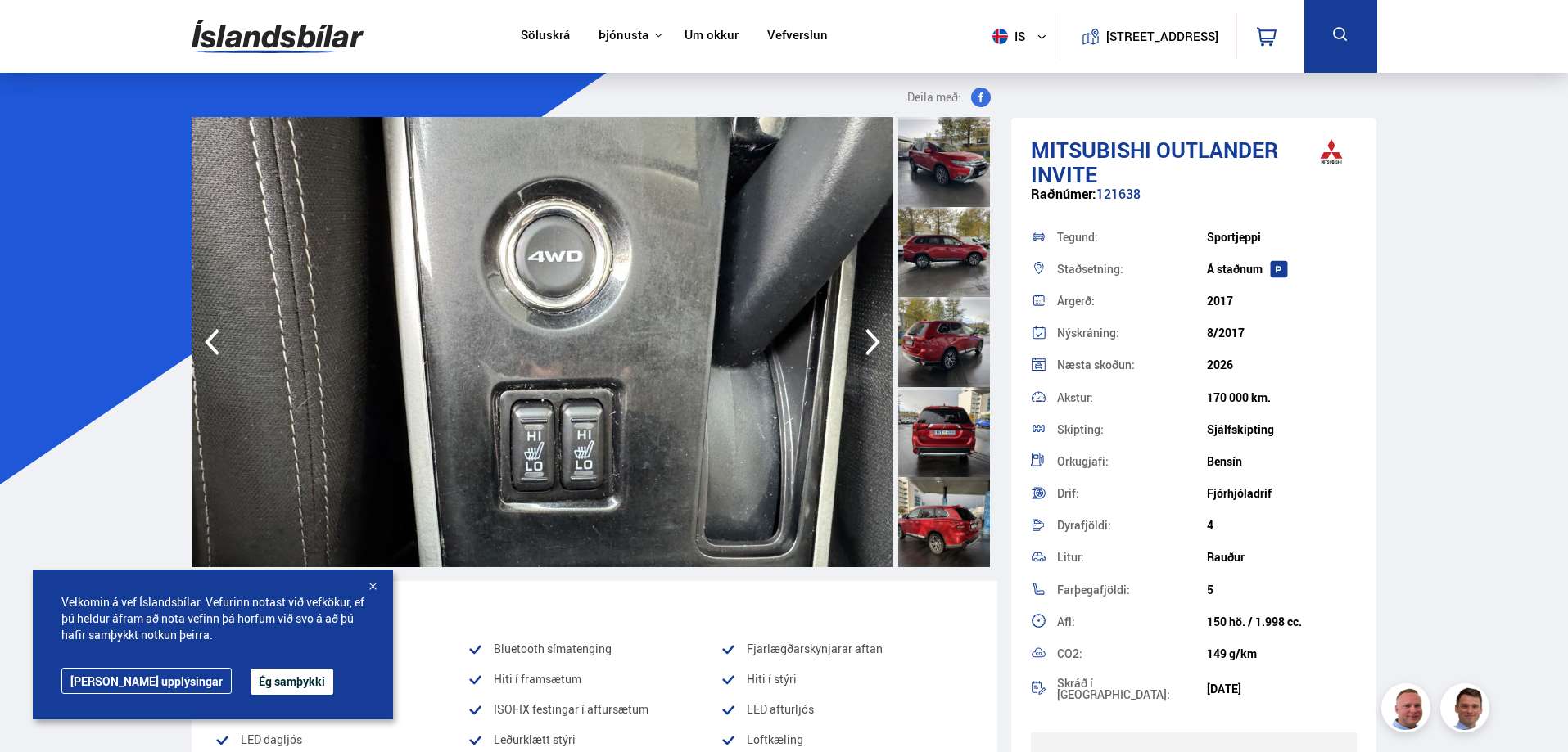
click at [873, 340] on icon "button" at bounding box center [872, 342] width 15 height 27
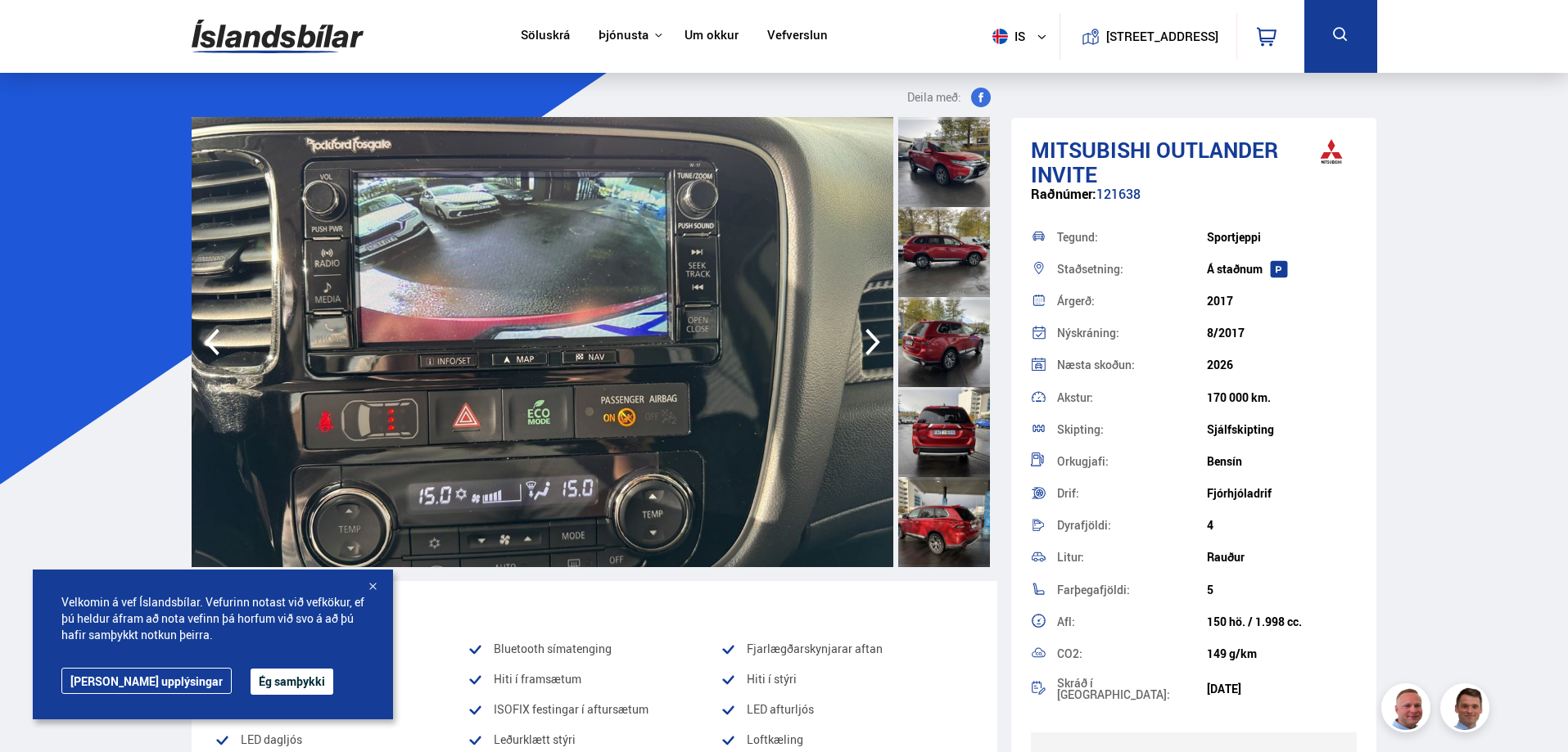
click at [873, 340] on icon "button" at bounding box center [872, 342] width 15 height 27
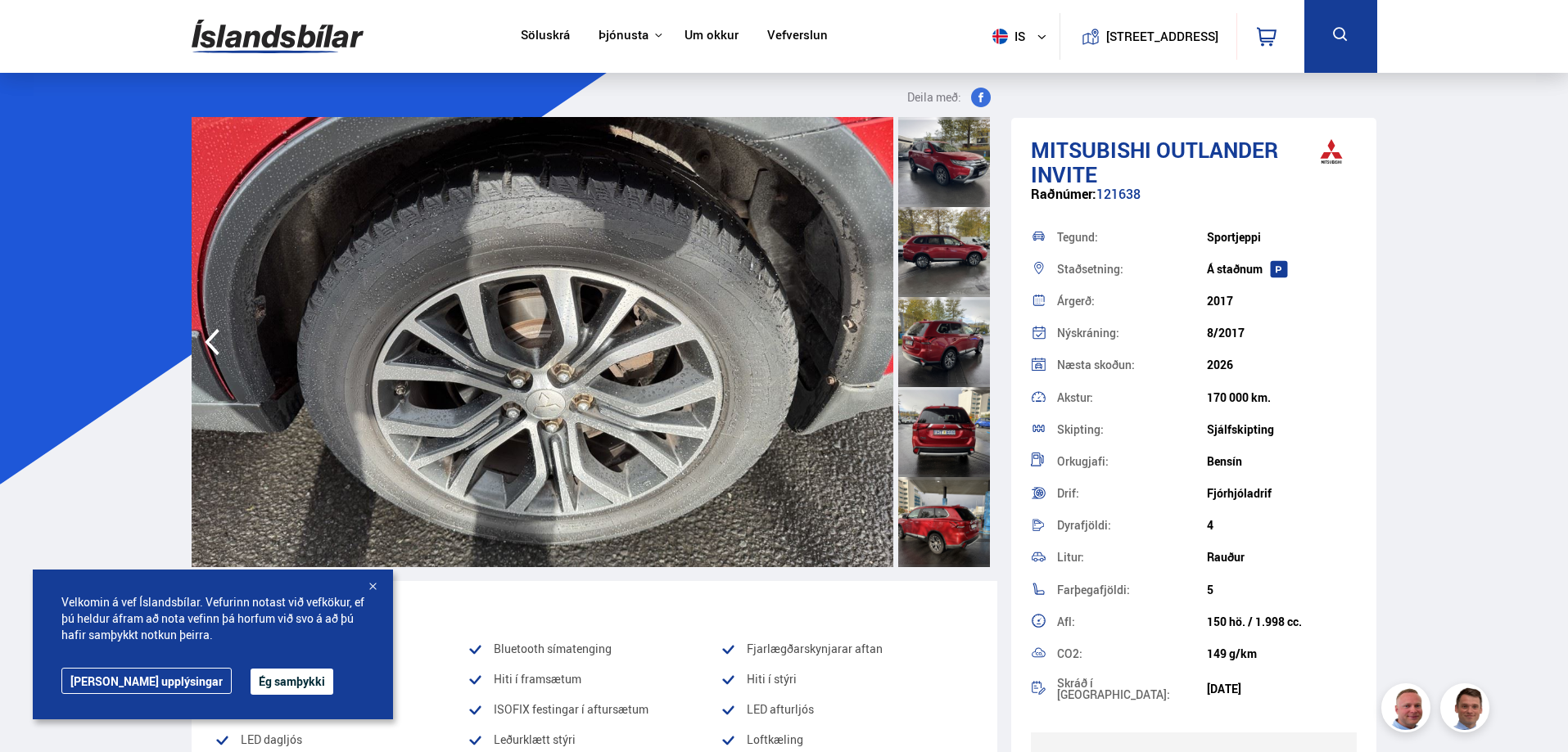
click at [873, 340] on img at bounding box center [542, 342] width 702 height 451
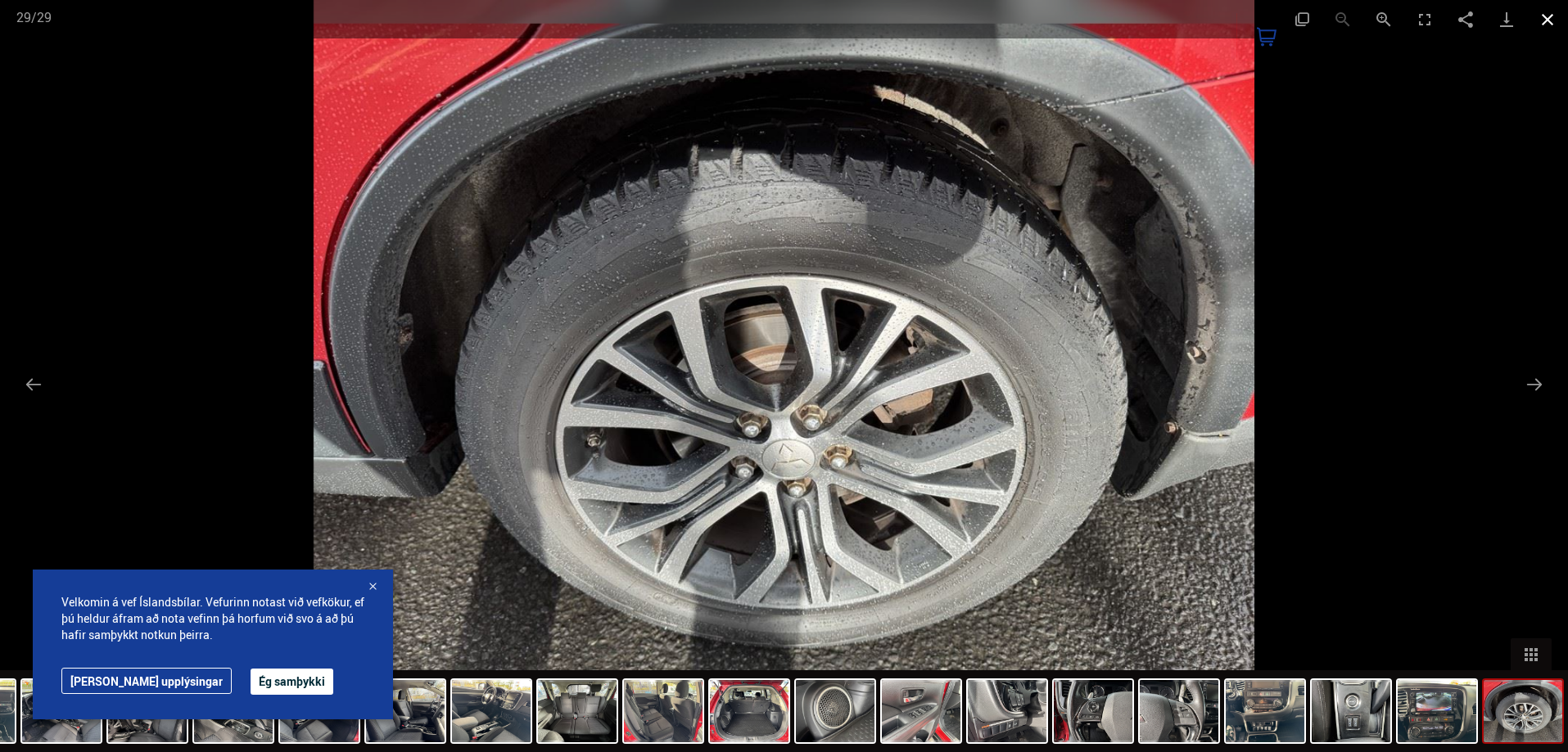
click at [1558, 30] on button "Close gallery" at bounding box center [1547, 19] width 41 height 38
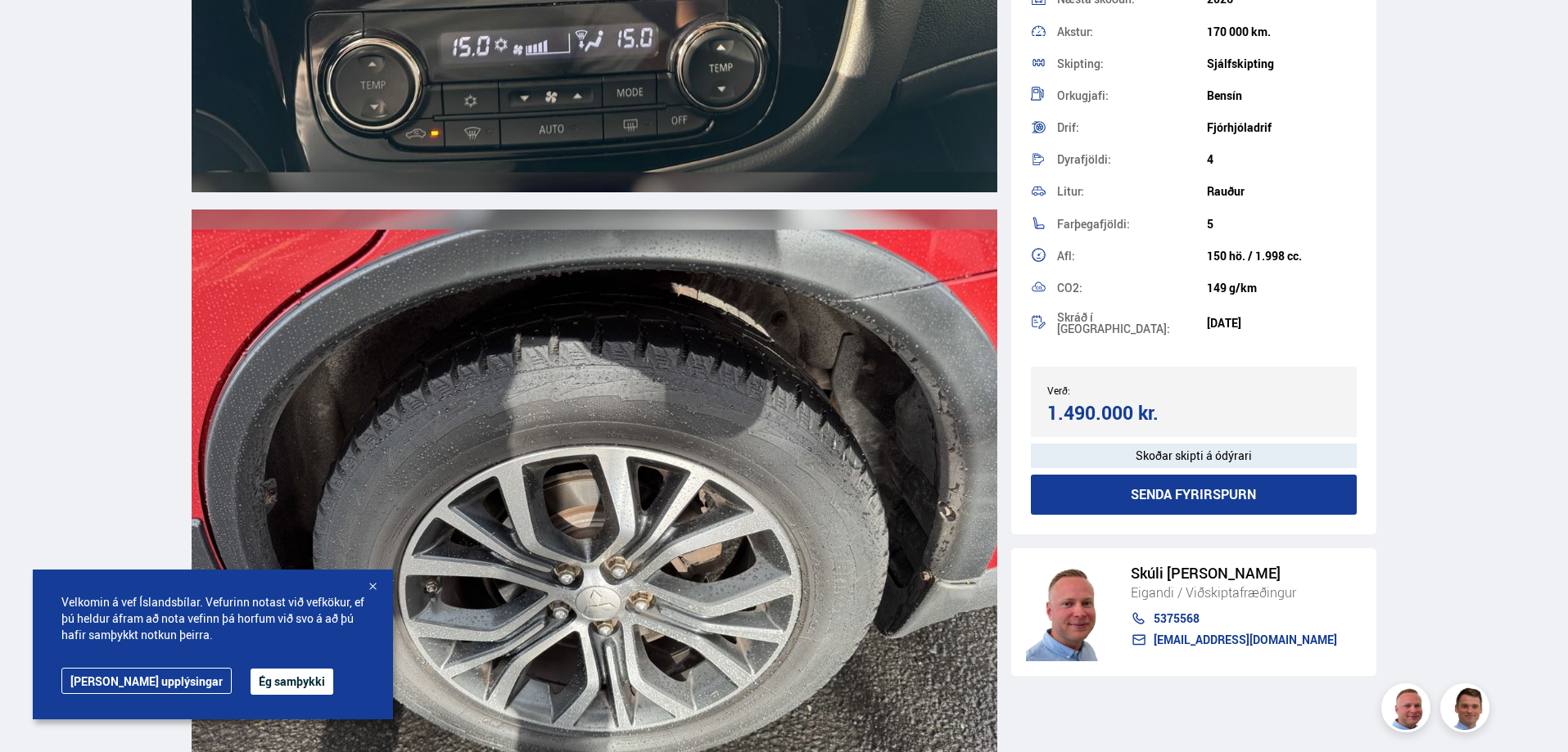
scroll to position [21075, 0]
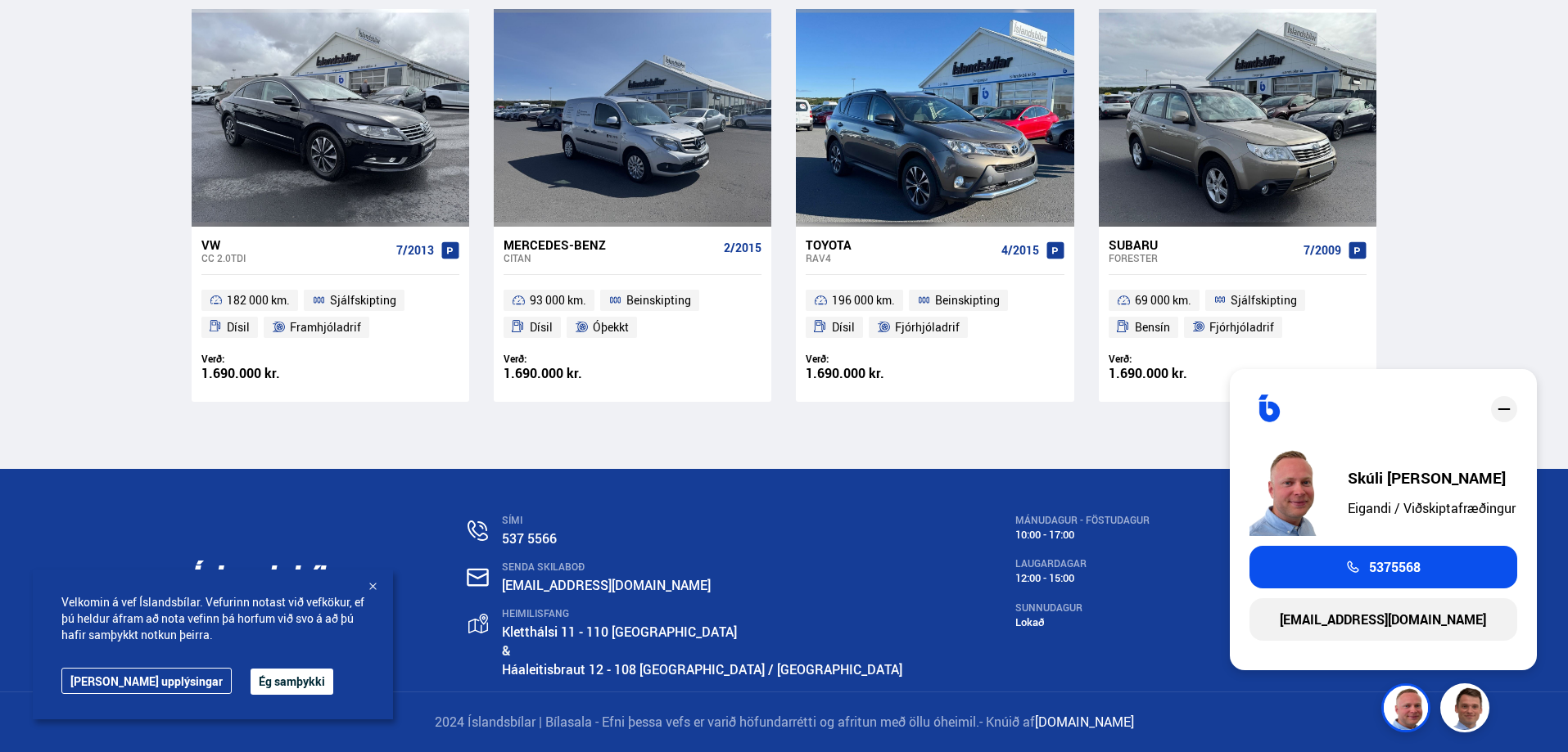
click at [1508, 403] on icon "close" at bounding box center [1504, 409] width 20 height 20
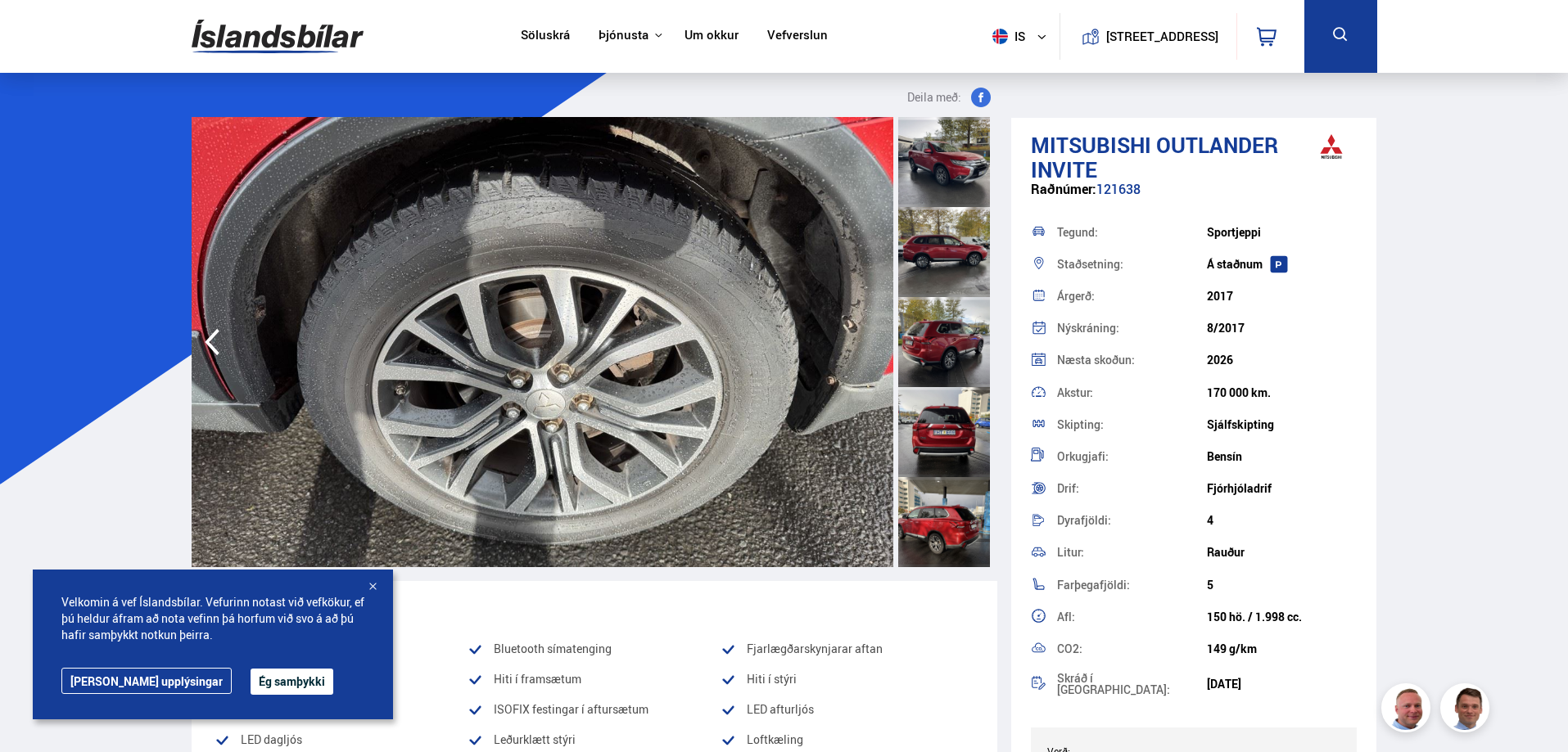
scroll to position [0, 0]
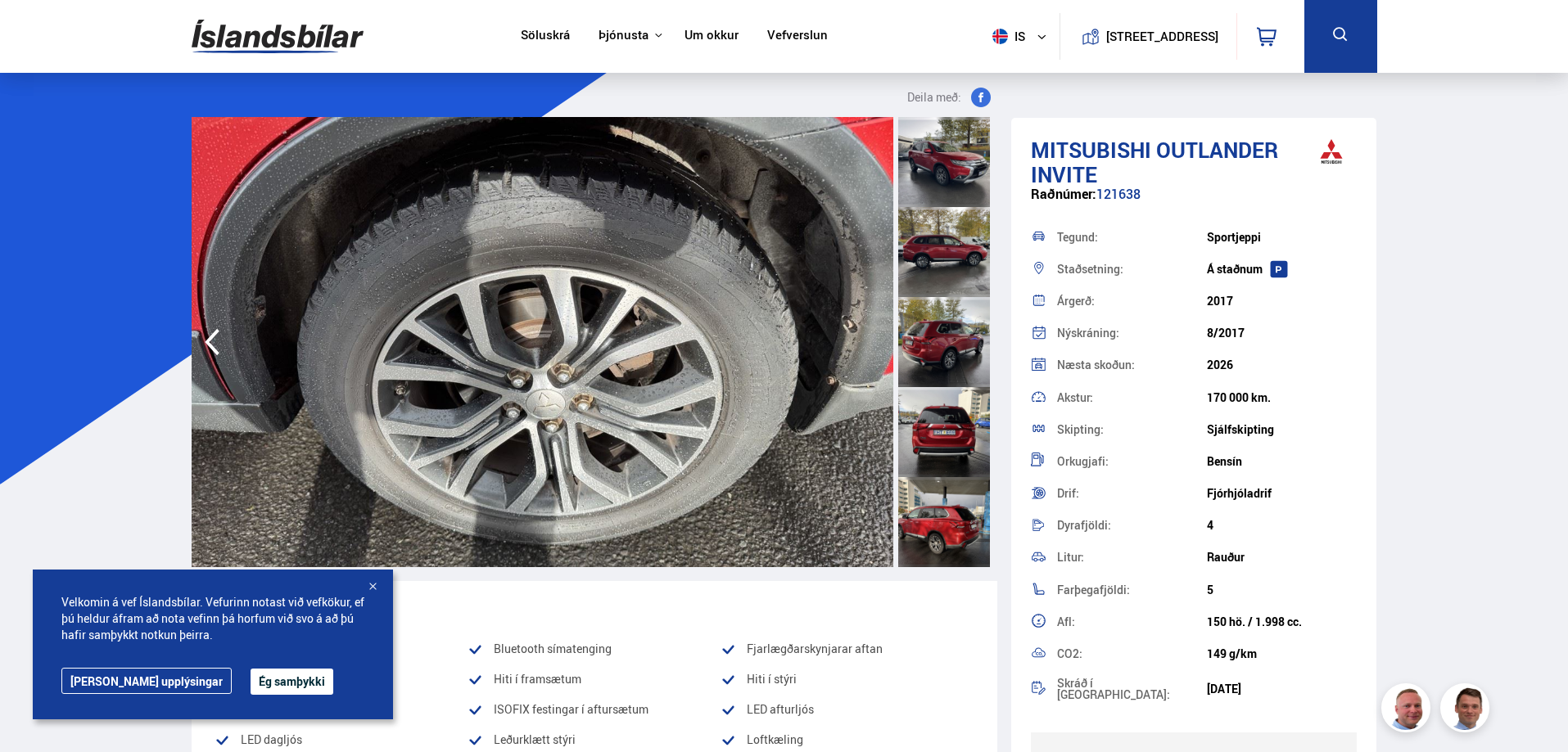
click at [941, 165] on div at bounding box center [944, 161] width 92 height 90
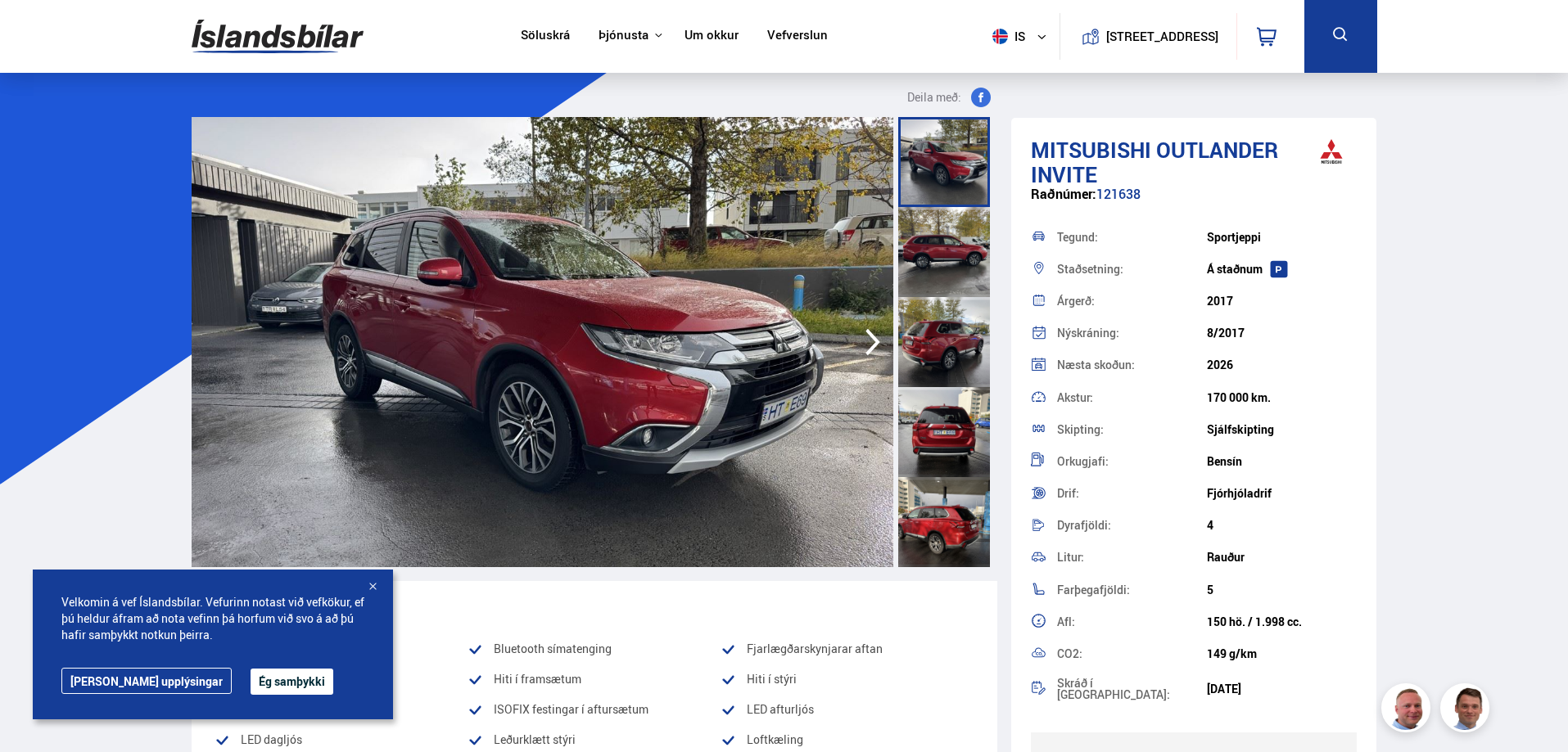
click at [927, 261] on div at bounding box center [944, 252] width 92 height 90
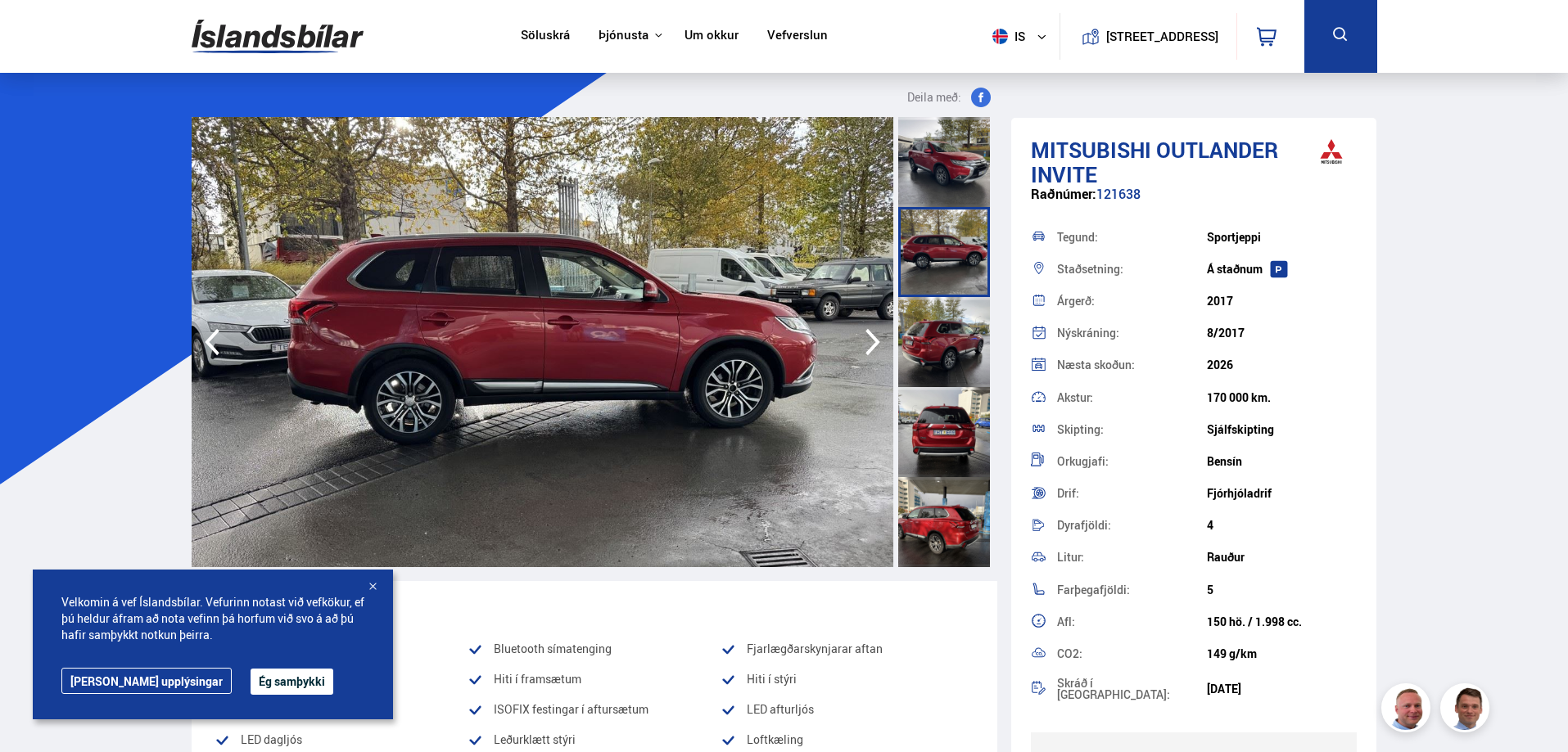
click at [866, 342] on icon "button" at bounding box center [873, 342] width 33 height 39
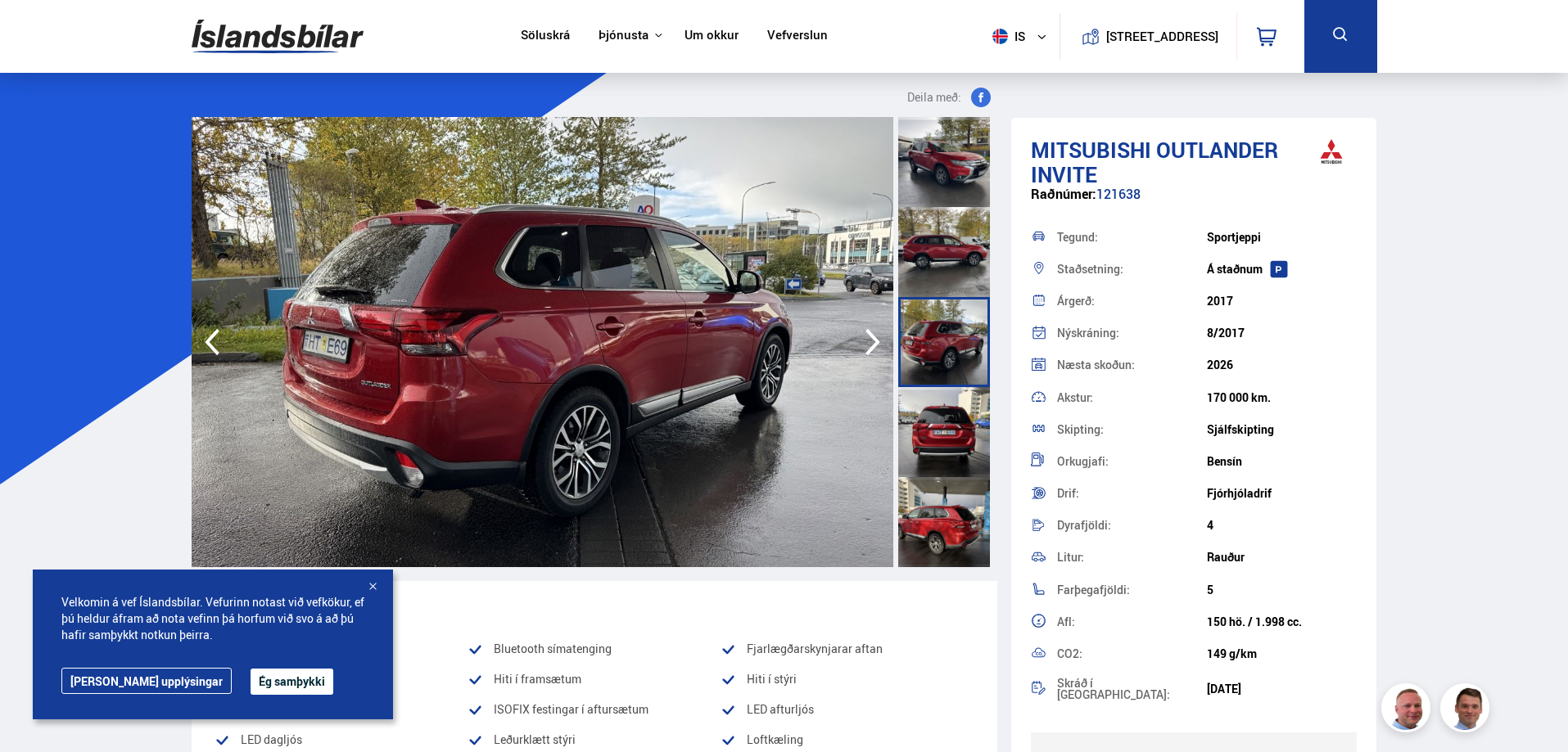
click at [866, 342] on icon "button" at bounding box center [873, 342] width 33 height 39
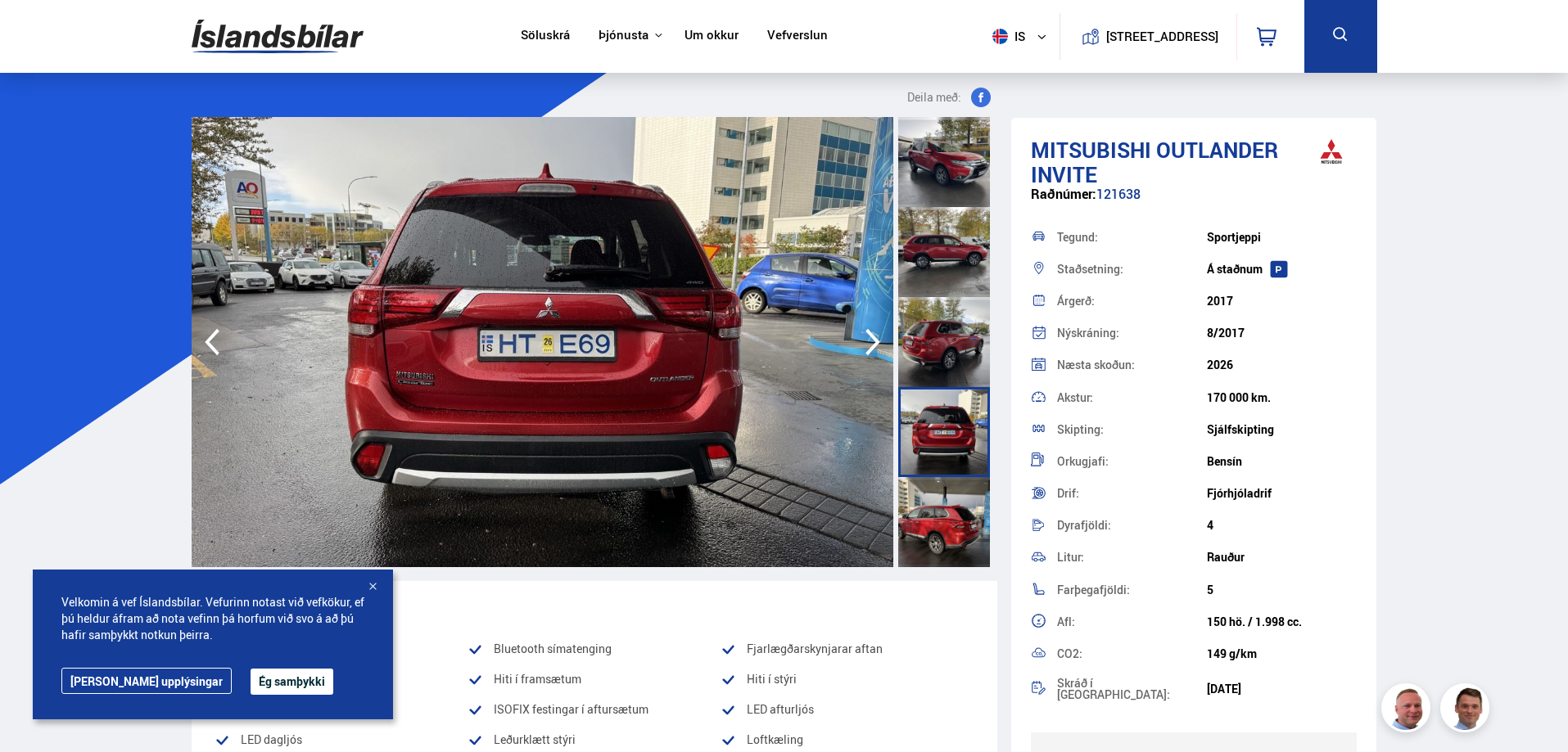
click at [866, 342] on icon "button" at bounding box center [873, 342] width 33 height 39
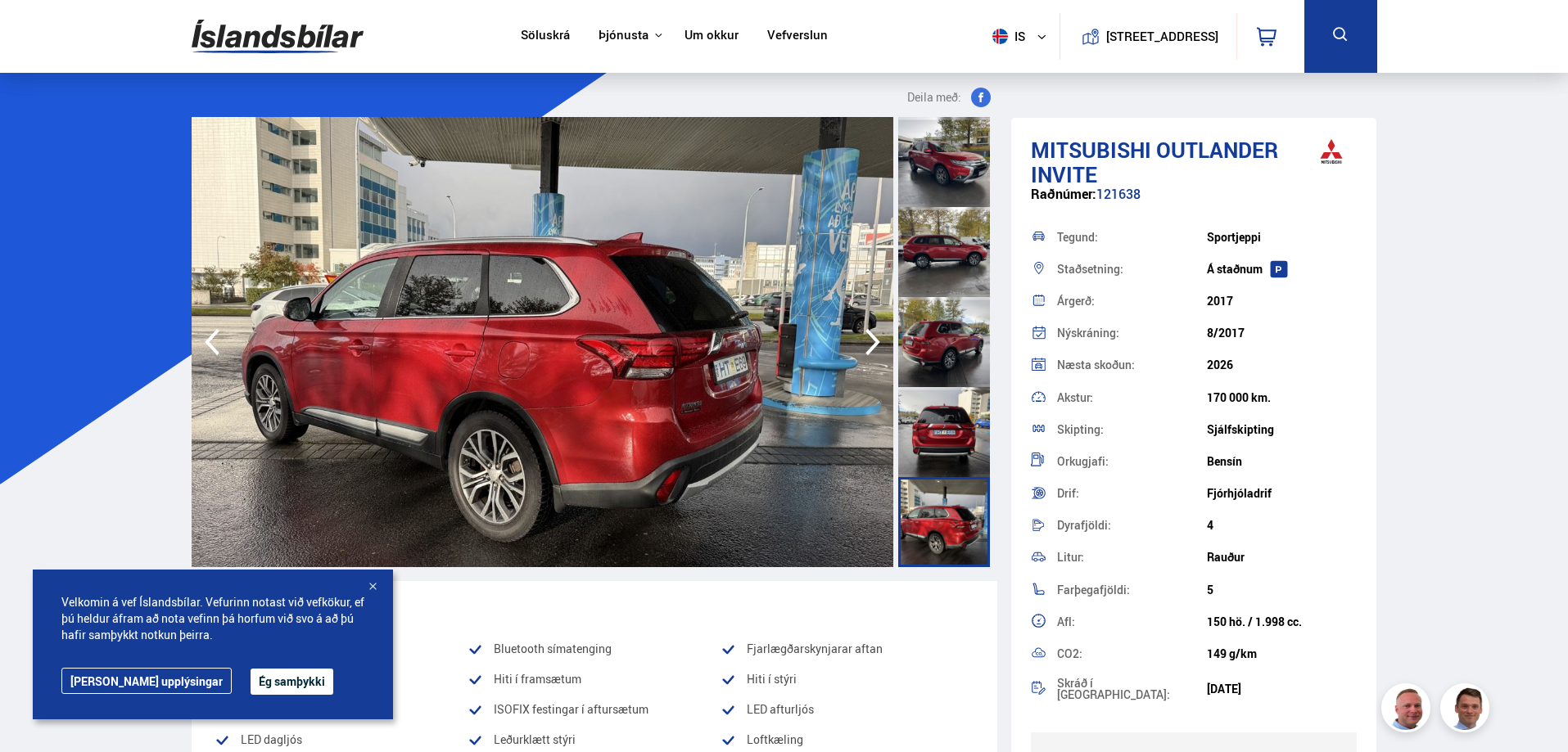
click at [866, 342] on icon "button" at bounding box center [873, 342] width 33 height 39
